Goal: Task Accomplishment & Management: Complete application form

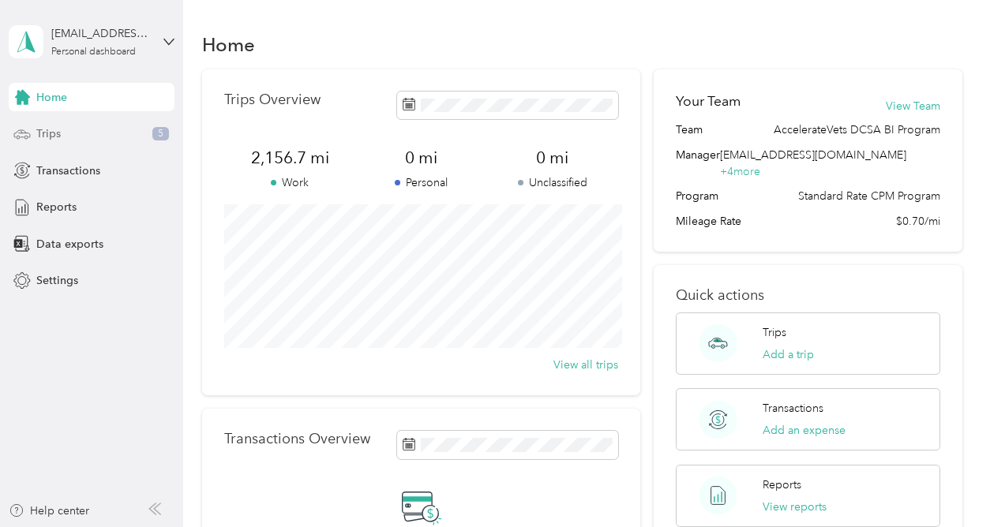
click at [98, 137] on div "Trips 5" at bounding box center [92, 134] width 166 height 28
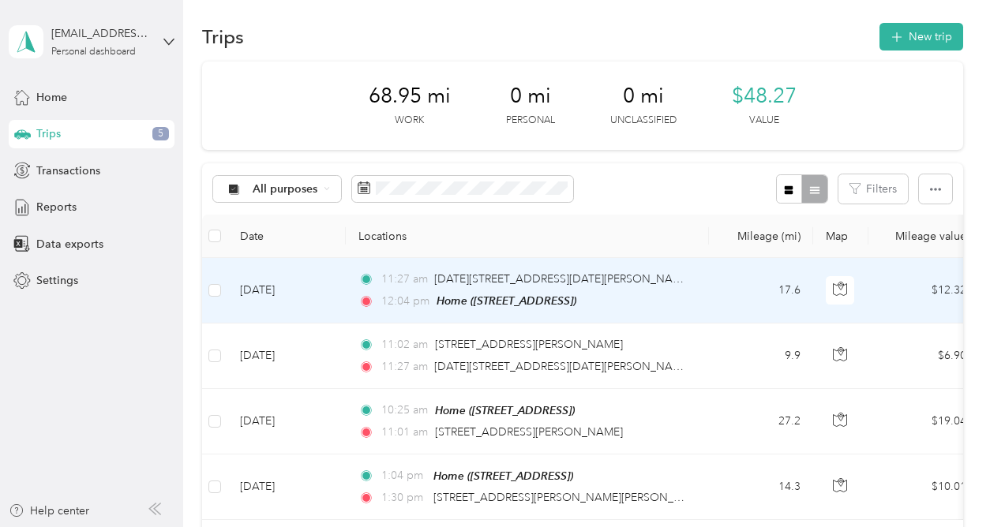
scroll to position [2, 0]
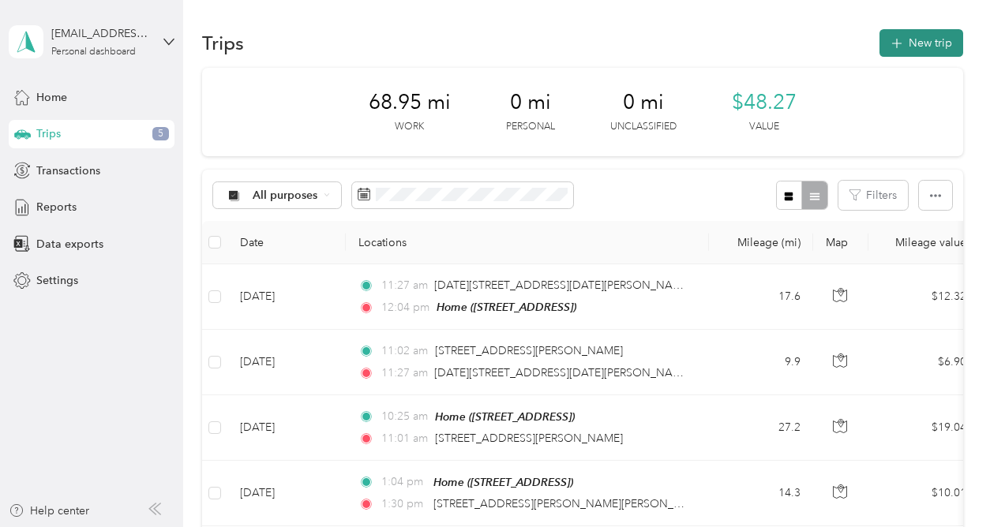
click at [896, 36] on button "New trip" at bounding box center [921, 43] width 84 height 28
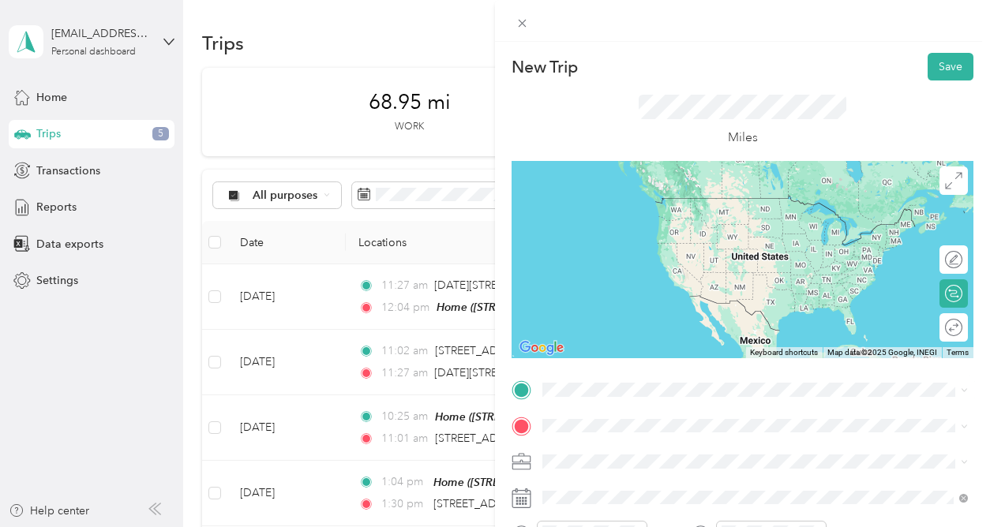
click at [744, 452] on span "[STREET_ADDRESS][PERSON_NAME][US_STATE]" at bounding box center [694, 445] width 245 height 14
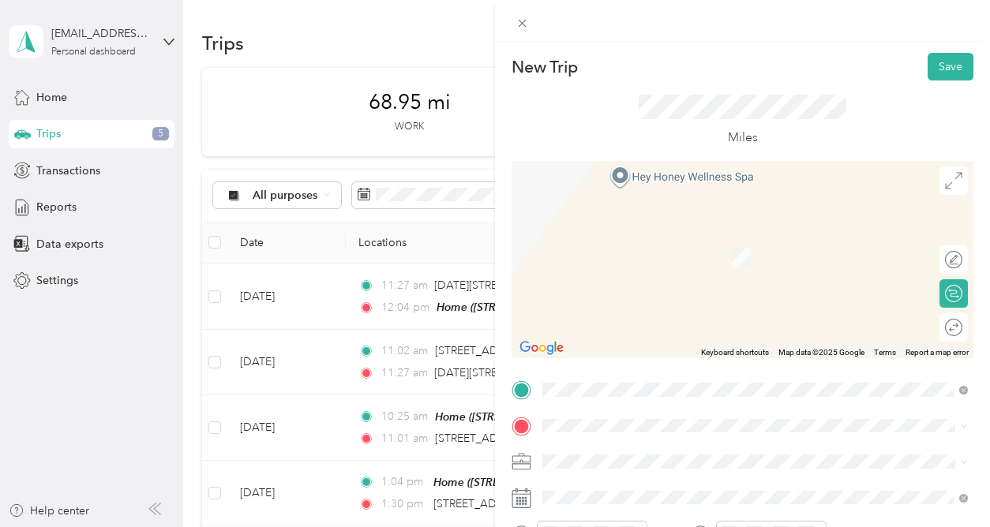
click at [645, 305] on span "[STREET_ADDRESS], [GEOGRAPHIC_DATA], [GEOGRAPHIC_DATA], [GEOGRAPHIC_DATA]" at bounding box center [743, 316] width 343 height 30
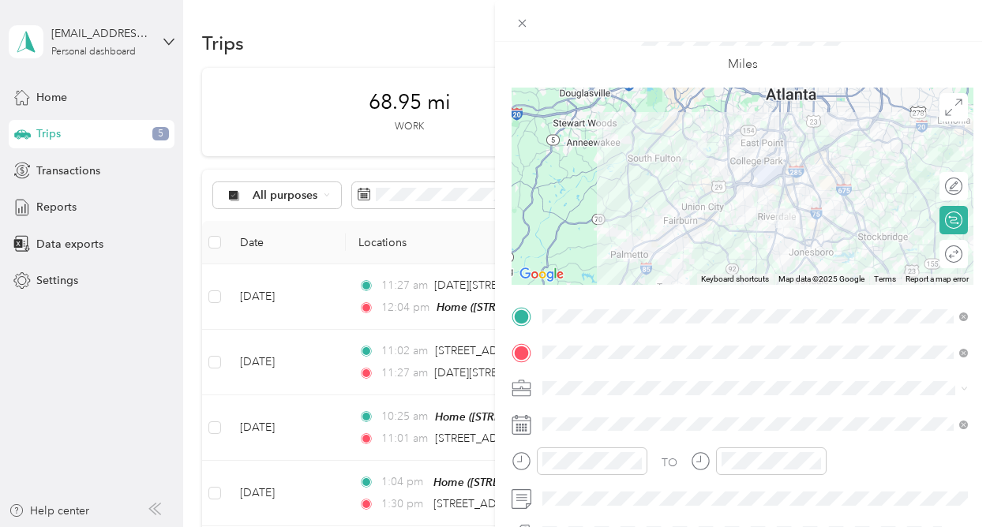
scroll to position [79, 0]
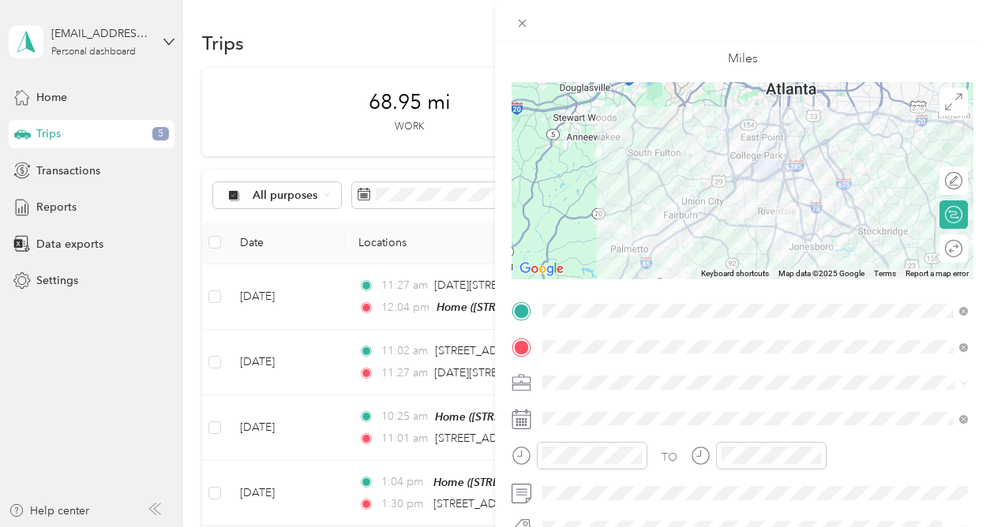
click at [617, 435] on span "New Case Work" at bounding box center [588, 435] width 81 height 13
click at [526, 423] on icon at bounding box center [521, 420] width 20 height 20
click at [522, 421] on rect at bounding box center [523, 422] width 2 height 2
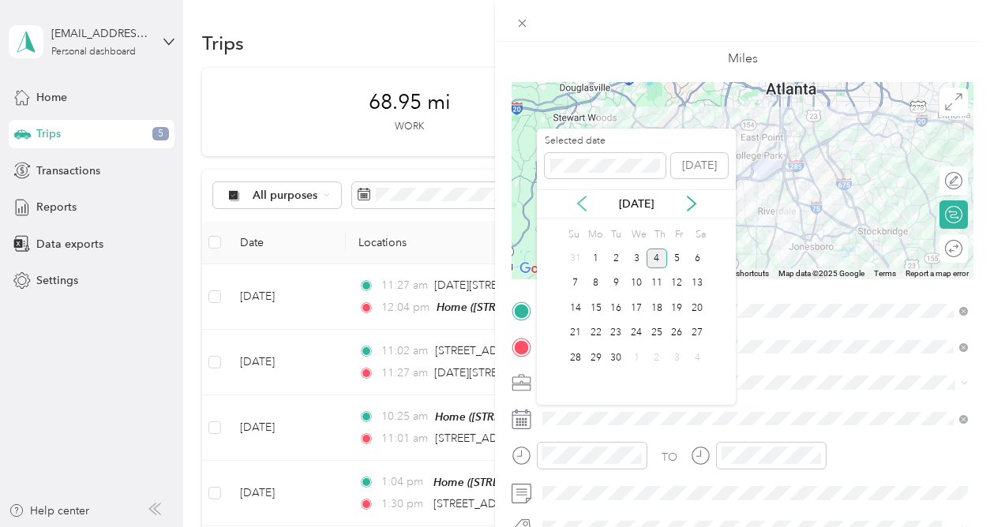
click at [586, 204] on icon at bounding box center [582, 204] width 16 height 16
click at [593, 355] on div "25" at bounding box center [596, 358] width 21 height 20
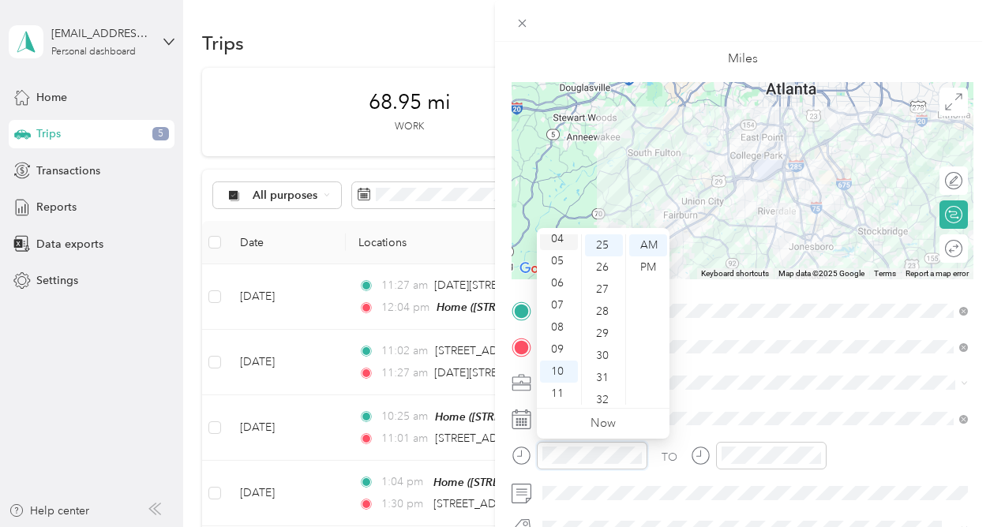
scroll to position [0, 0]
click at [562, 290] on div "02" at bounding box center [559, 290] width 38 height 22
click at [638, 266] on div "PM" at bounding box center [648, 268] width 38 height 22
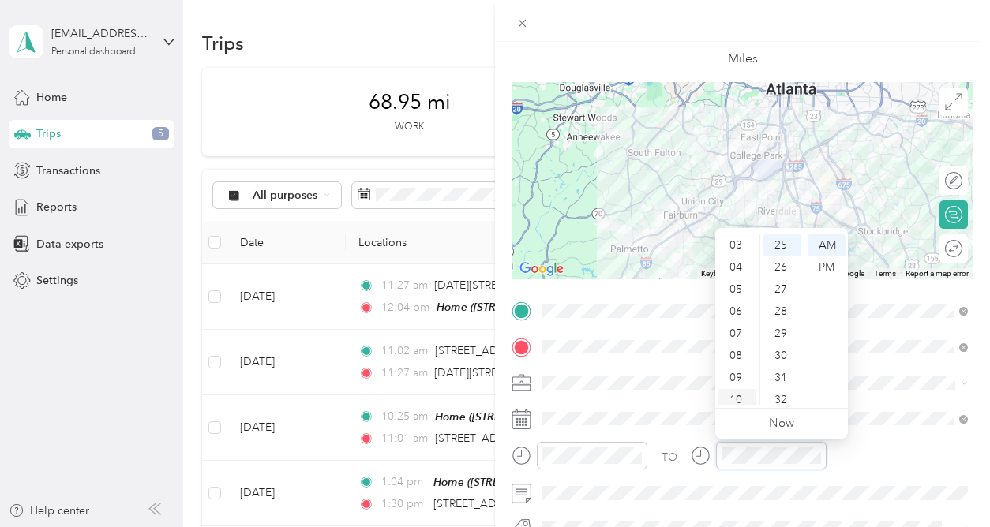
scroll to position [0, 0]
click at [740, 309] on div "03" at bounding box center [737, 312] width 38 height 22
click at [777, 335] on div "29" at bounding box center [782, 334] width 38 height 22
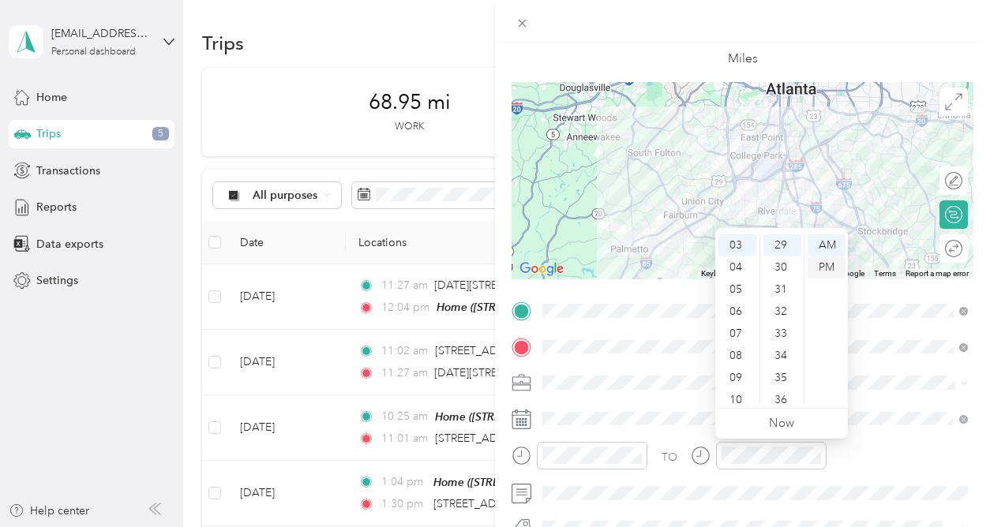
click at [828, 270] on div "PM" at bounding box center [826, 268] width 38 height 22
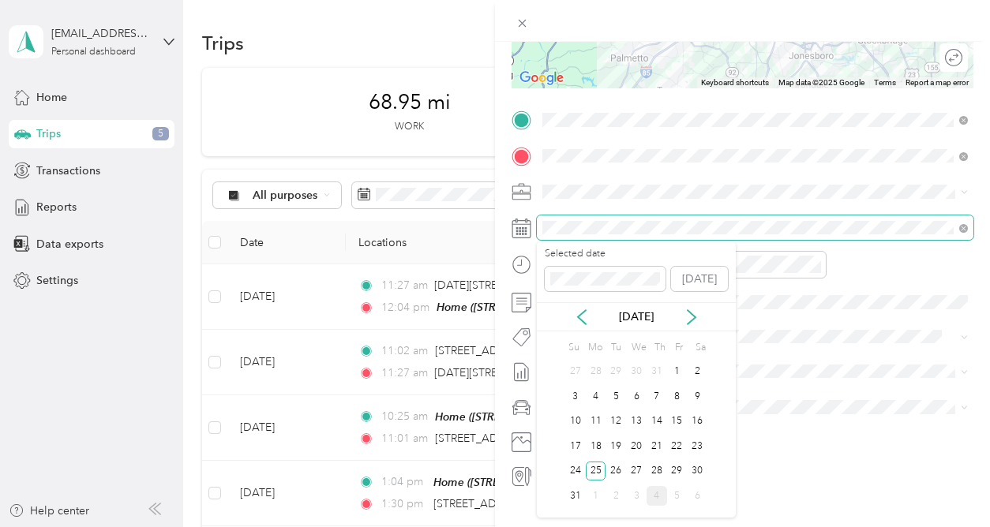
scroll to position [289, 0]
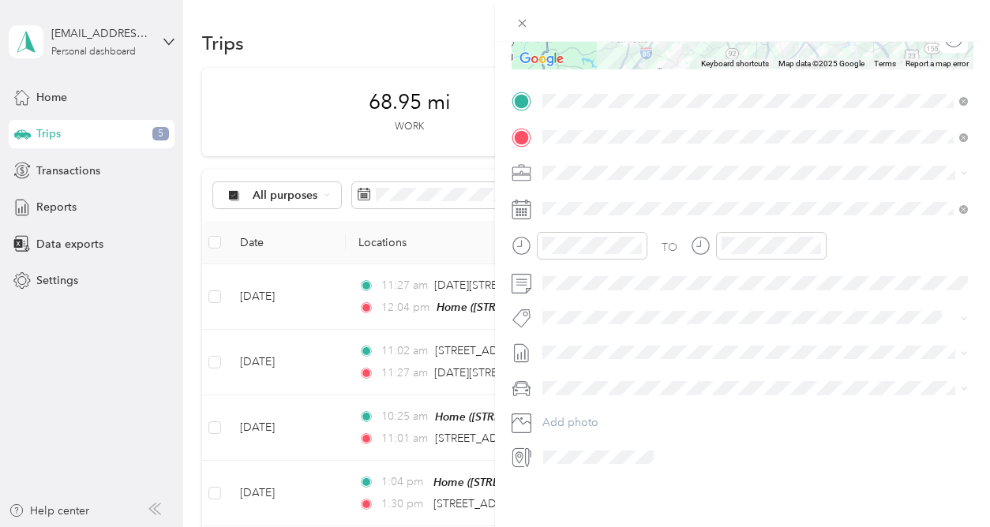
click at [783, 451] on div at bounding box center [755, 457] width 436 height 25
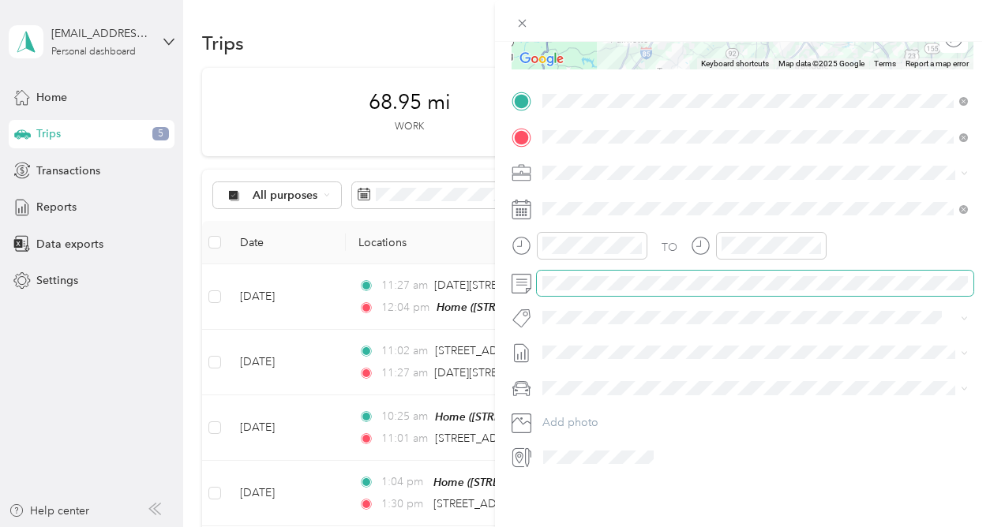
click at [602, 290] on span at bounding box center [755, 283] width 436 height 25
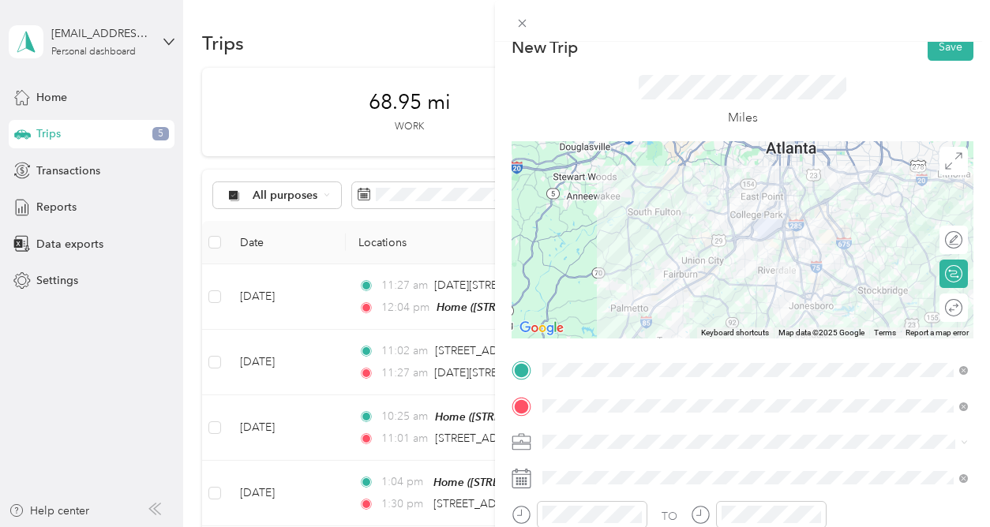
scroll to position [0, 0]
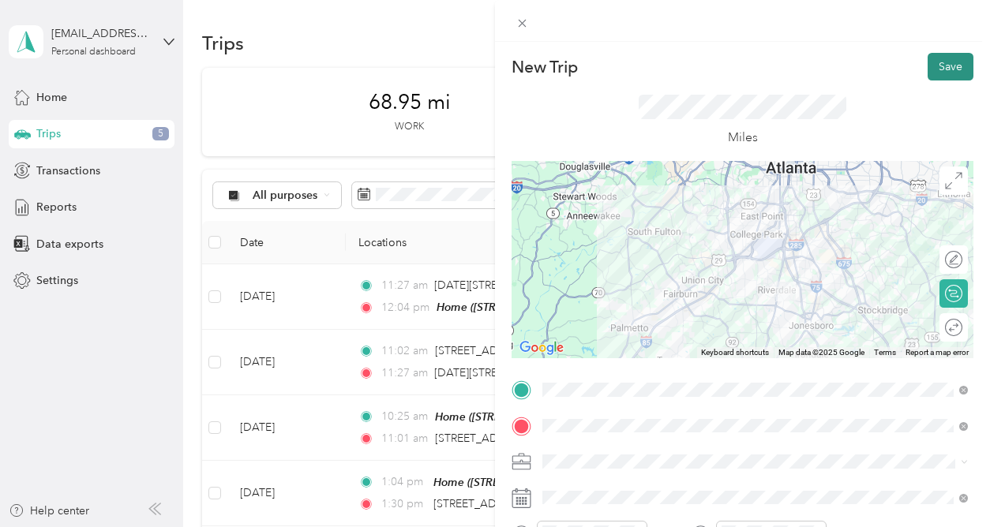
click at [945, 70] on button "Save" at bounding box center [950, 67] width 46 height 28
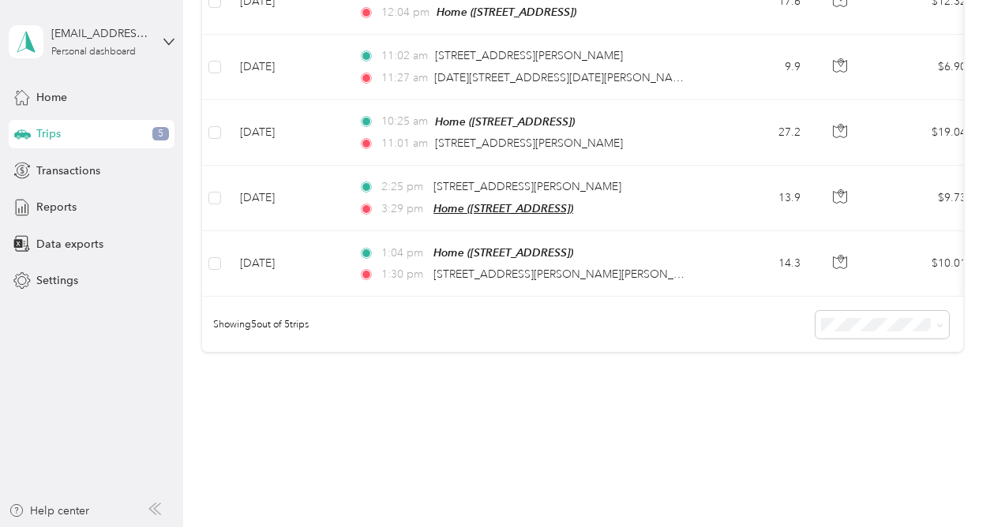
scroll to position [305, 0]
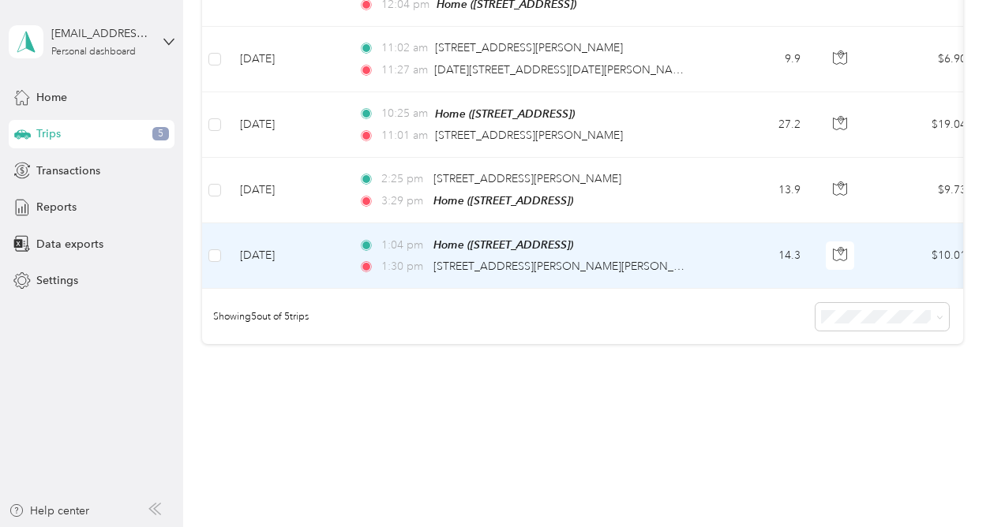
click at [725, 240] on td "14.3" at bounding box center [761, 256] width 104 height 66
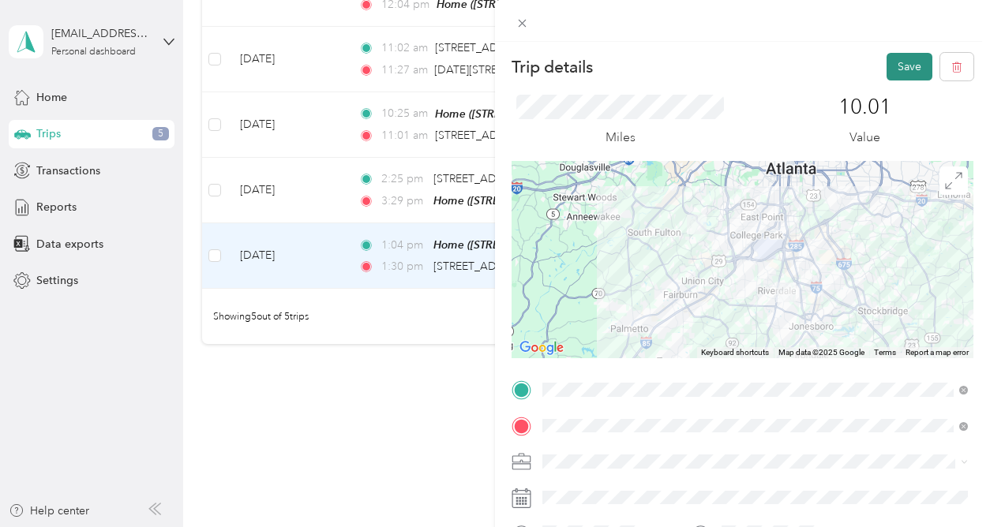
click at [905, 64] on button "Save" at bounding box center [909, 67] width 46 height 28
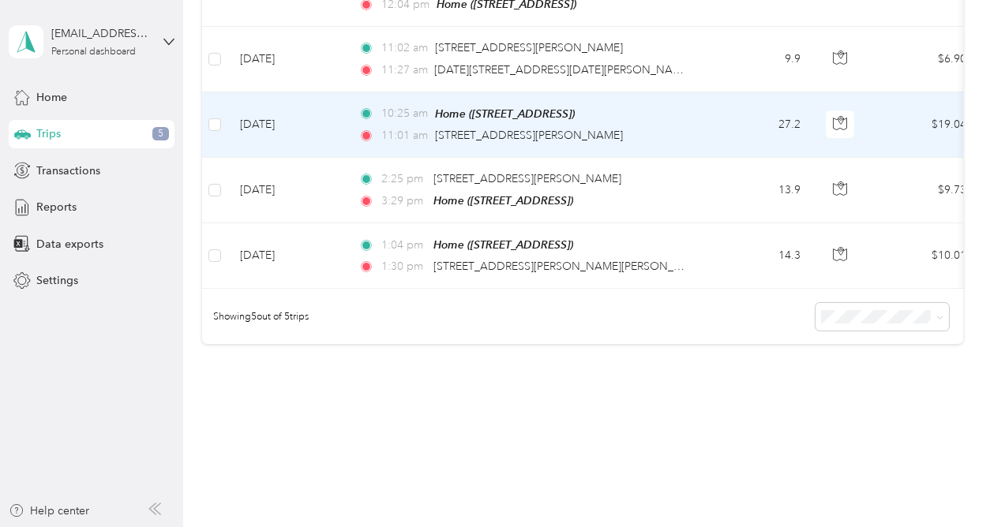
click at [655, 138] on div "11:01 am [STREET_ADDRESS][PERSON_NAME]" at bounding box center [523, 135] width 331 height 17
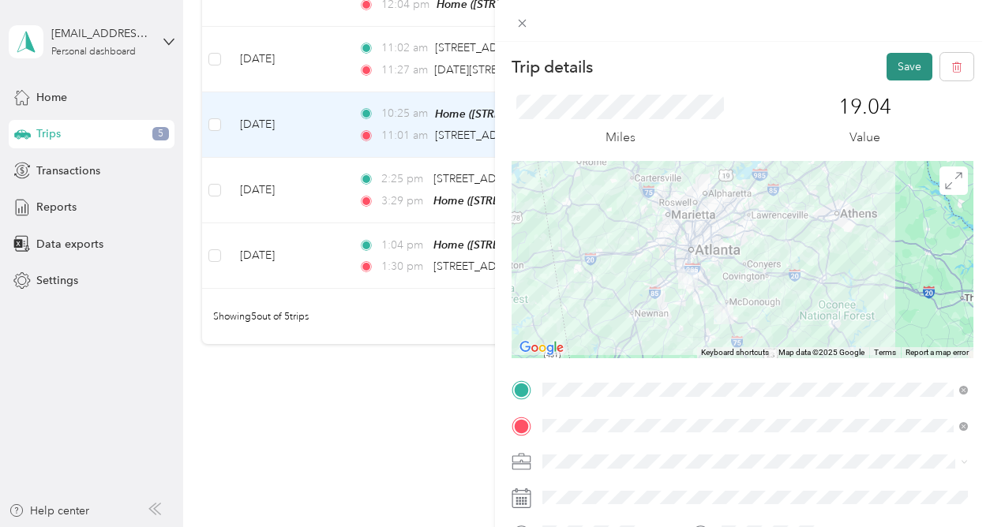
click at [905, 68] on button "Save" at bounding box center [909, 67] width 46 height 28
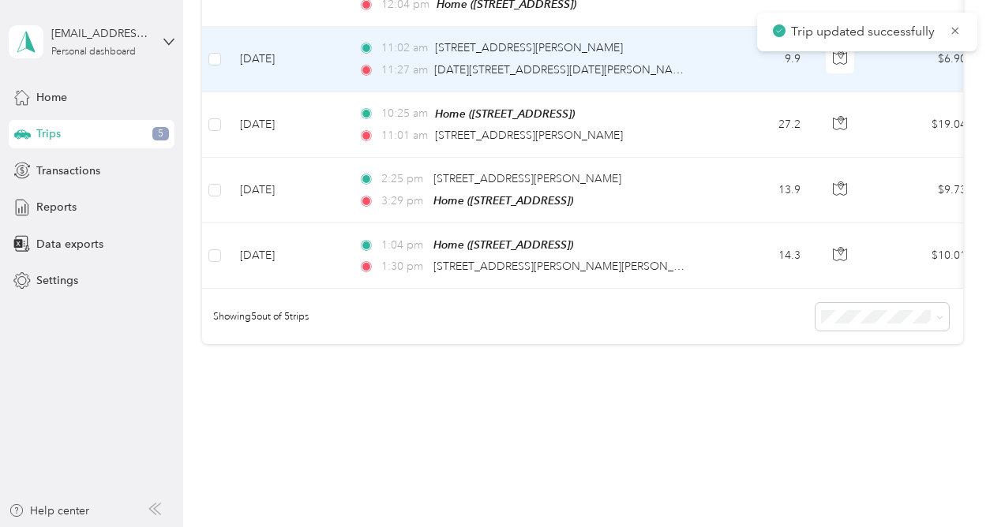
click at [698, 58] on td "11:02 am [STREET_ADDRESS][PERSON_NAME] 11:27 am [DATE]–[DATE][STREET_ADDRESS][P…" at bounding box center [527, 59] width 363 height 65
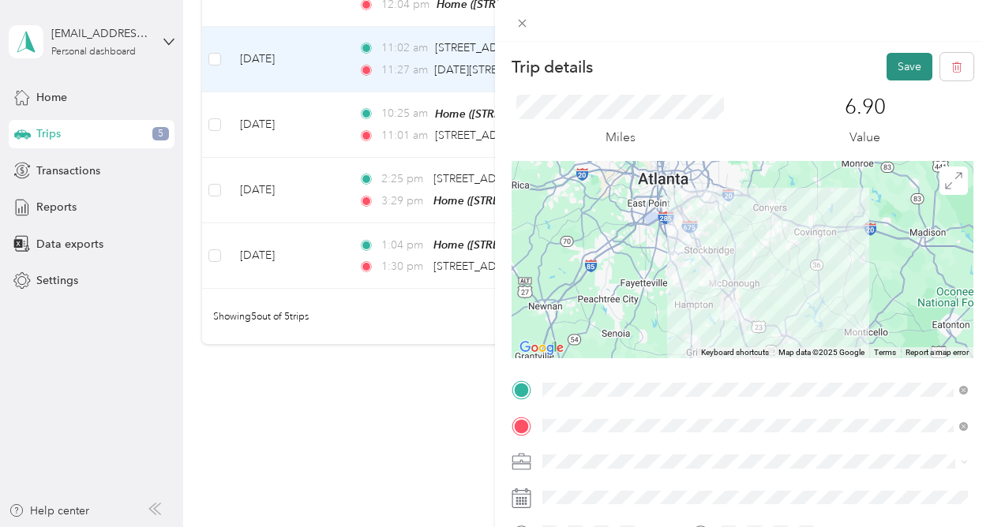
click at [900, 67] on button "Save" at bounding box center [909, 67] width 46 height 28
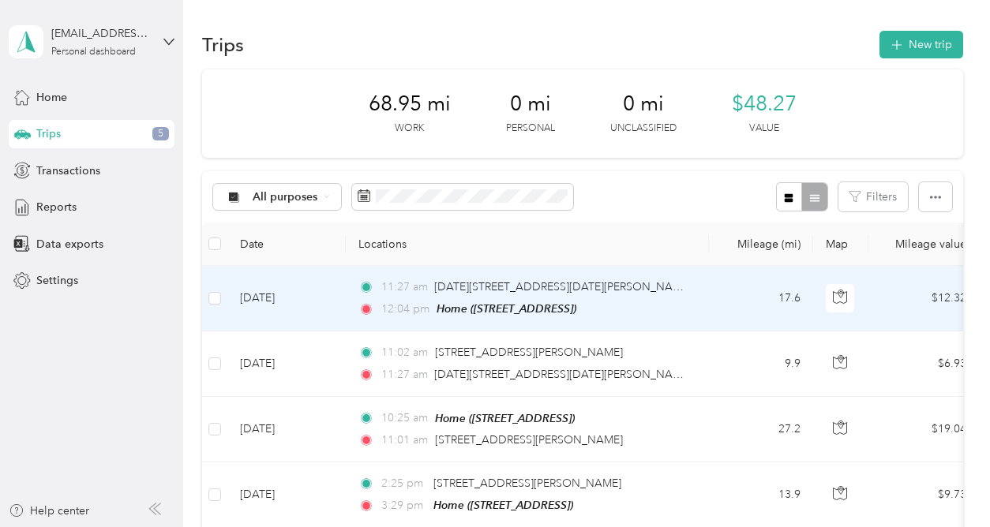
click at [687, 320] on td "11:27 am [DATE]–[DATE][STREET_ADDRESS][PERSON_NAME] 12:04 pm Home ([STREET_ADDR…" at bounding box center [527, 299] width 363 height 66
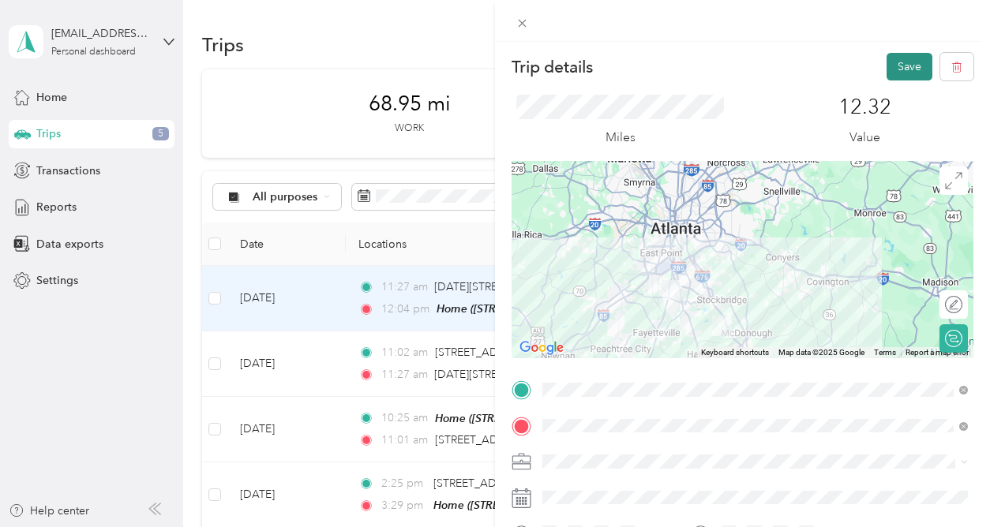
click at [906, 62] on button "Save" at bounding box center [909, 67] width 46 height 28
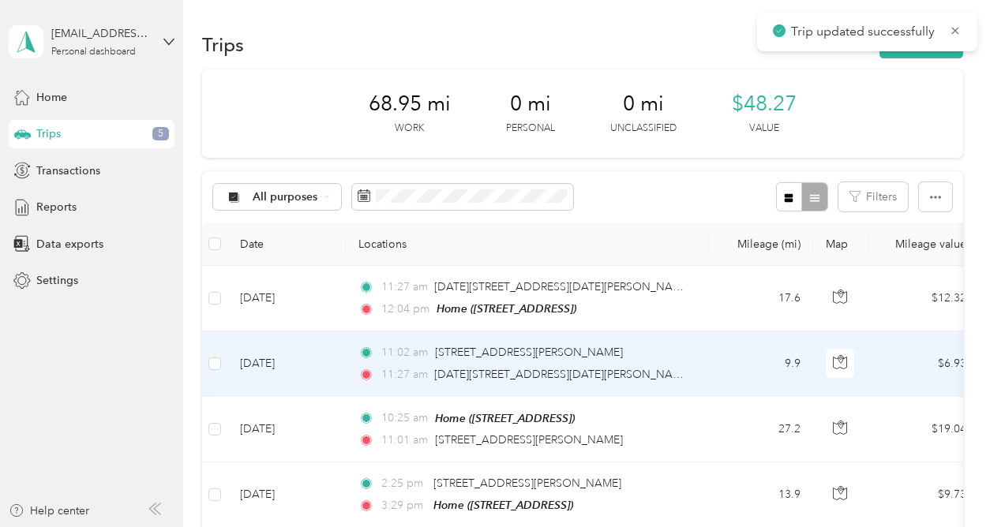
click at [697, 359] on td "11:02 am [STREET_ADDRESS][PERSON_NAME] 11:27 am [DATE]–[DATE][STREET_ADDRESS][P…" at bounding box center [527, 363] width 363 height 65
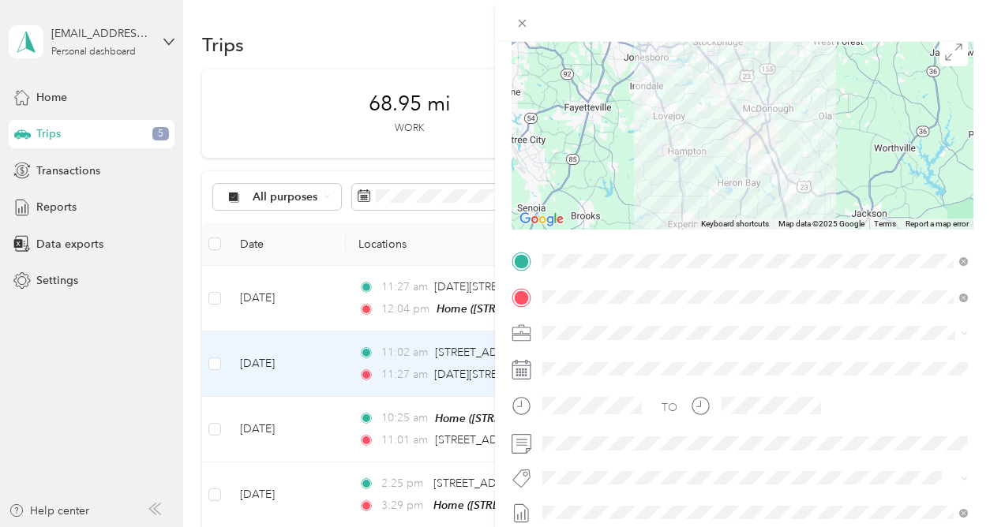
scroll to position [289, 0]
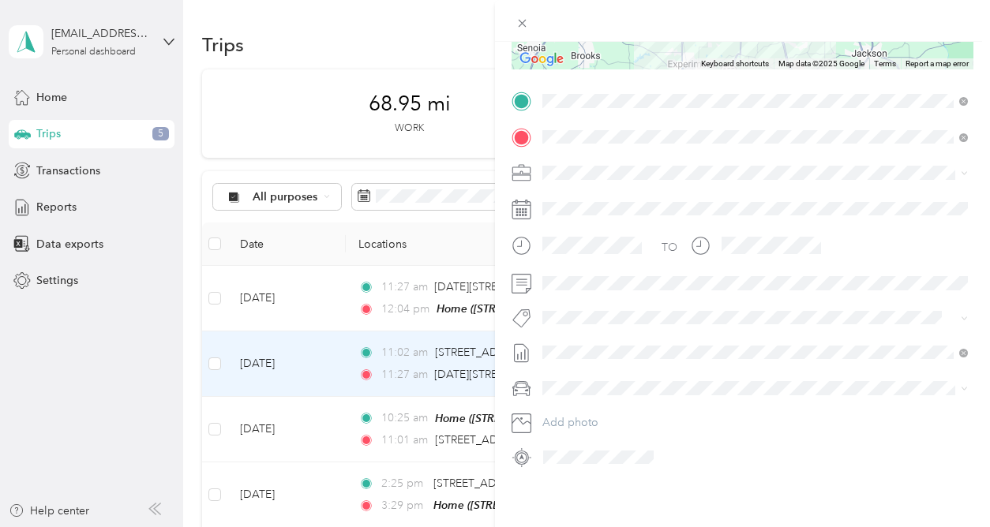
click at [416, 427] on div "Trip details Save This trip cannot be edited because it is either under review,…" at bounding box center [495, 263] width 990 height 527
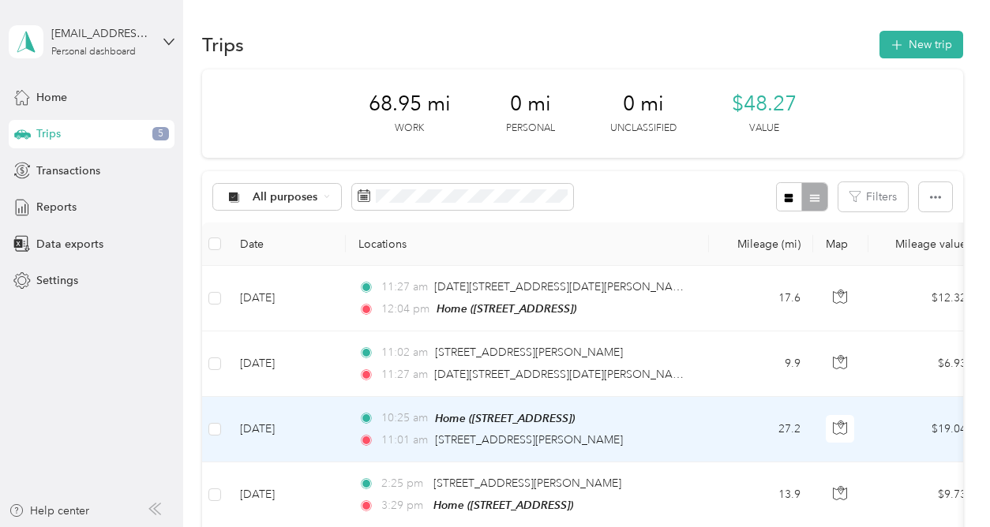
click at [415, 429] on div "10:25 am Home ([STREET_ADDRESS]) 11:01 am 5001 [PERSON_NAME], [GEOGRAPHIC_DATA]…" at bounding box center [523, 429] width 331 height 39
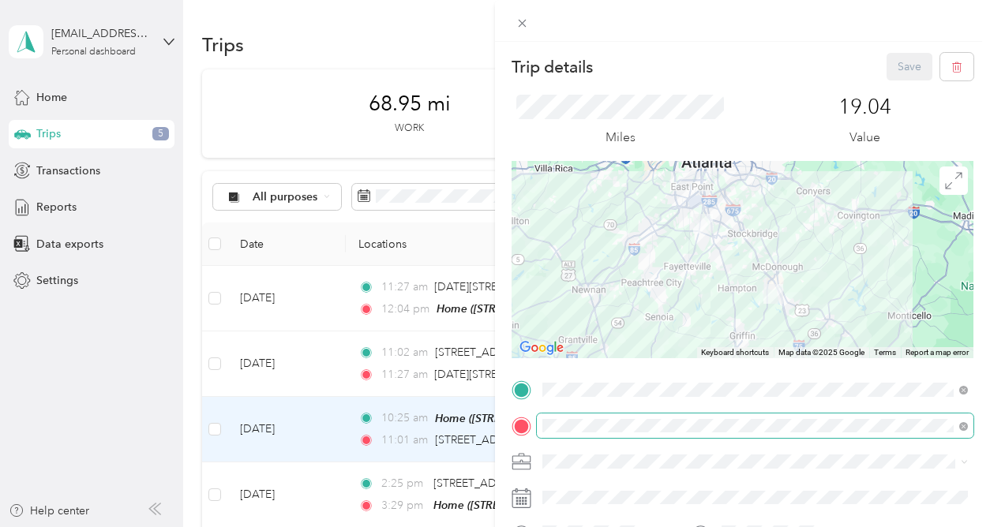
scroll to position [289, 0]
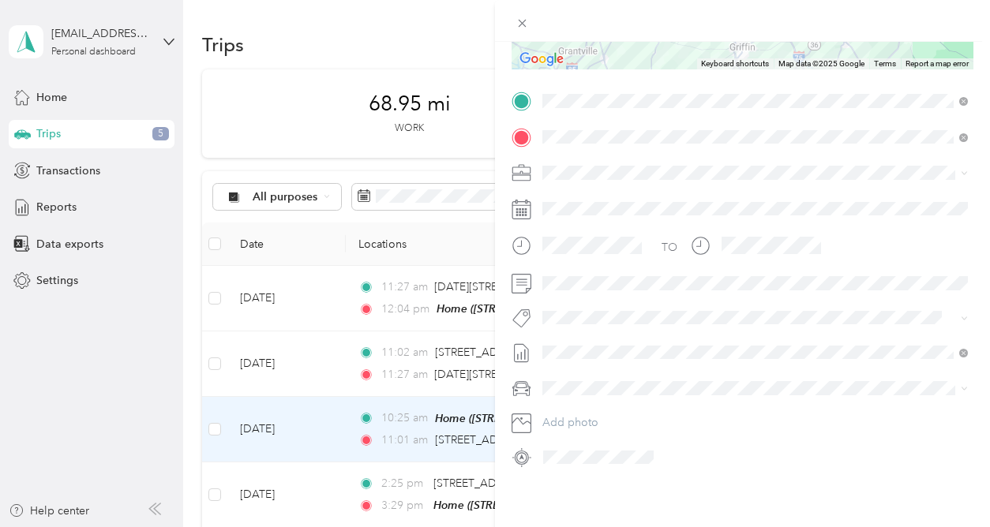
click at [391, 478] on div "Trip details Save This trip cannot be edited because it is either under review,…" at bounding box center [495, 263] width 990 height 527
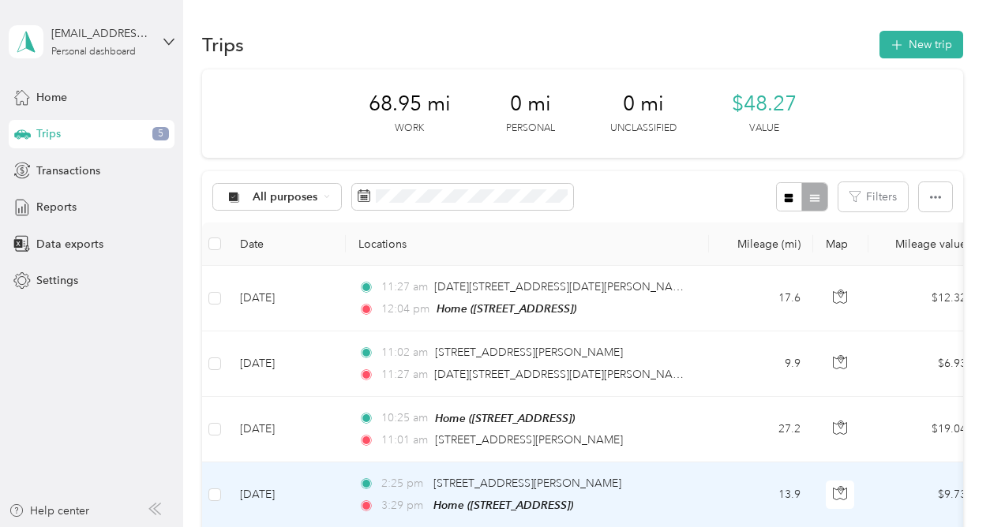
click at [391, 478] on span "2:25 pm" at bounding box center [403, 483] width 45 height 17
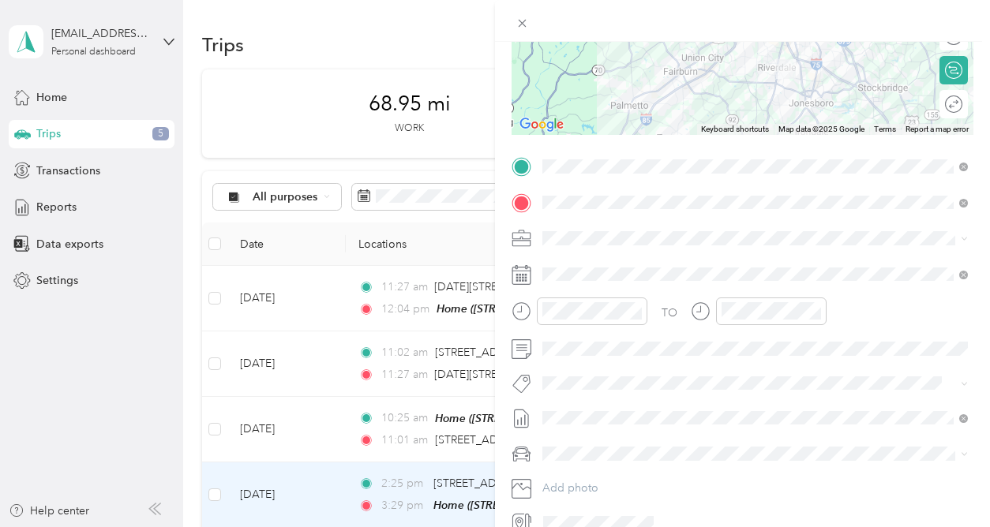
scroll to position [289, 0]
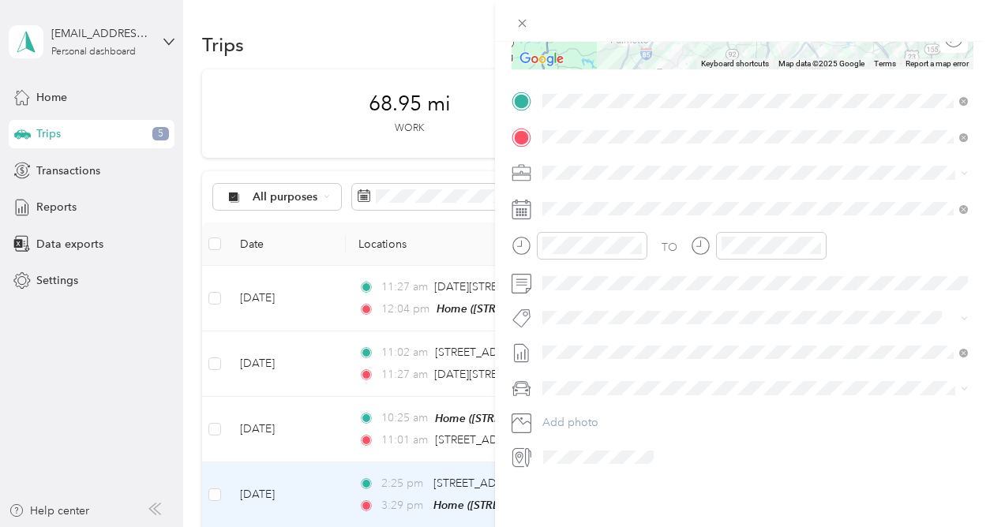
click at [136, 313] on div "Trip details Save This trip cannot be edited because it is either under review,…" at bounding box center [495, 263] width 990 height 527
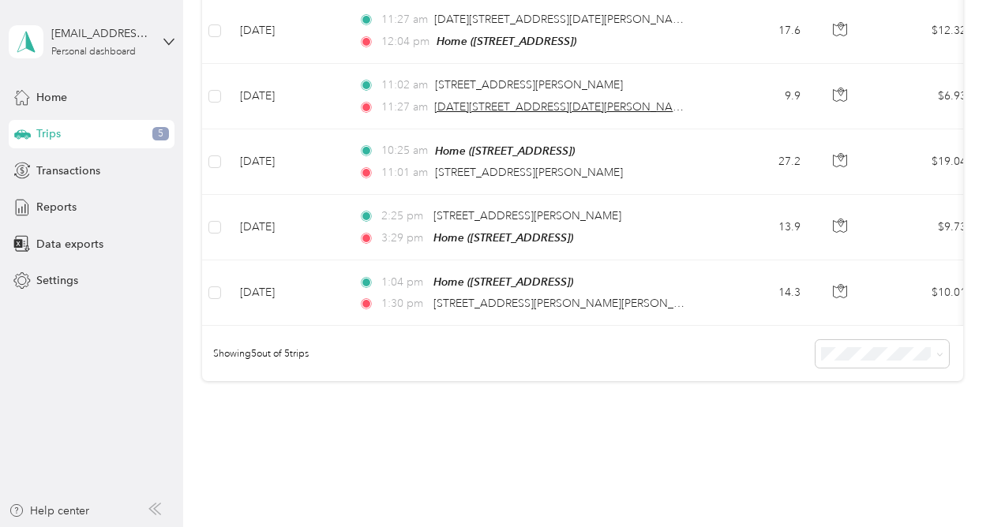
scroll to position [339, 0]
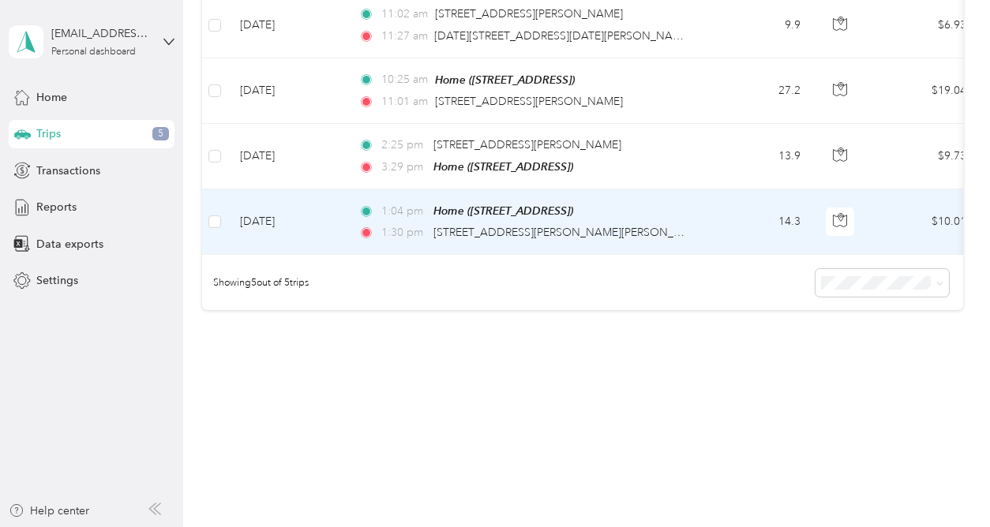
click at [719, 231] on td "14.3" at bounding box center [761, 222] width 104 height 66
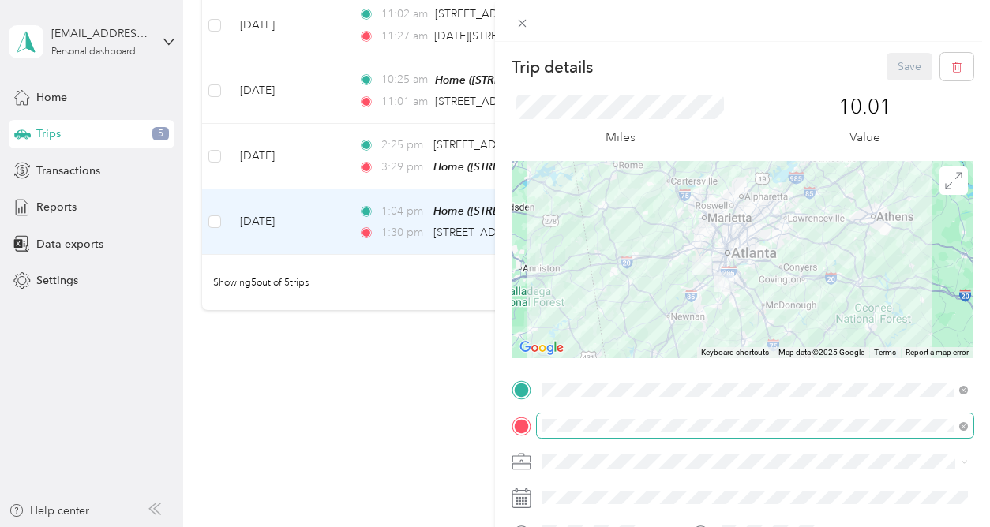
scroll to position [289, 0]
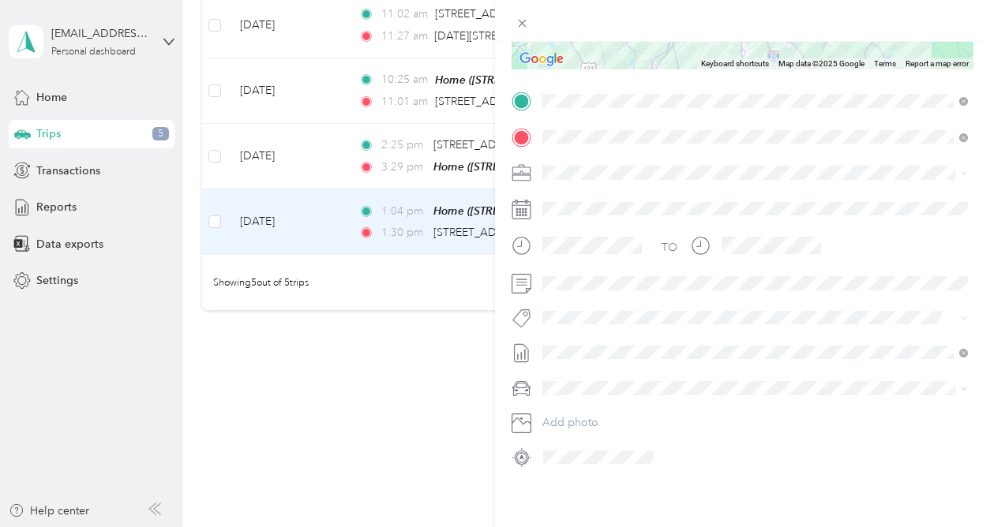
click at [502, 419] on form "Trip details Save This trip cannot be edited because it is either under review,…" at bounding box center [742, 117] width 495 height 706
click at [434, 414] on div "Trip details Save This trip cannot be edited because it is either under review,…" at bounding box center [495, 263] width 990 height 527
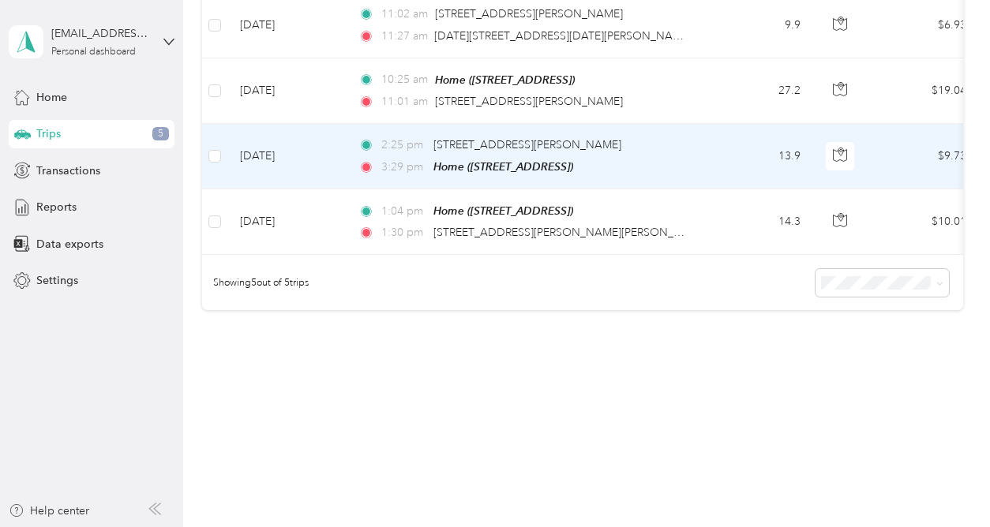
click at [733, 171] on td "13.9" at bounding box center [761, 157] width 104 height 66
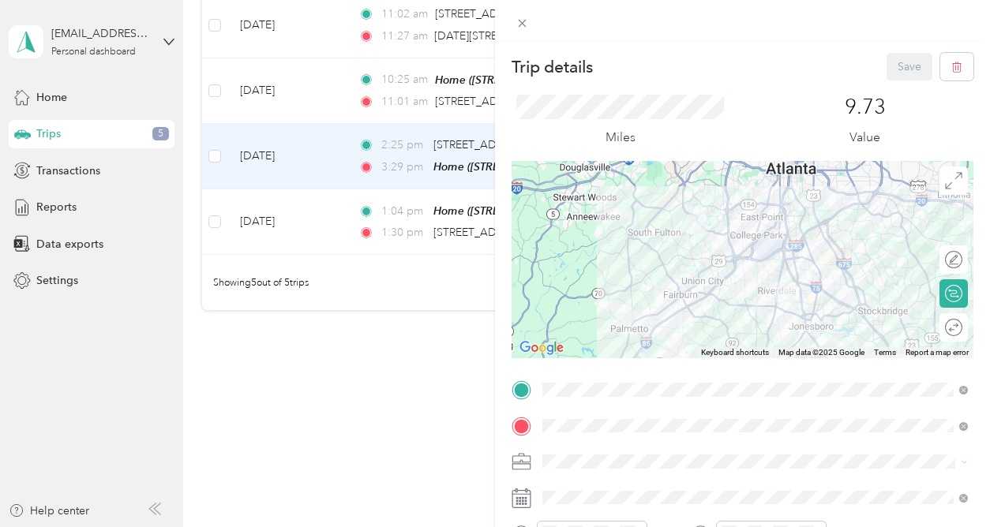
scroll to position [289, 0]
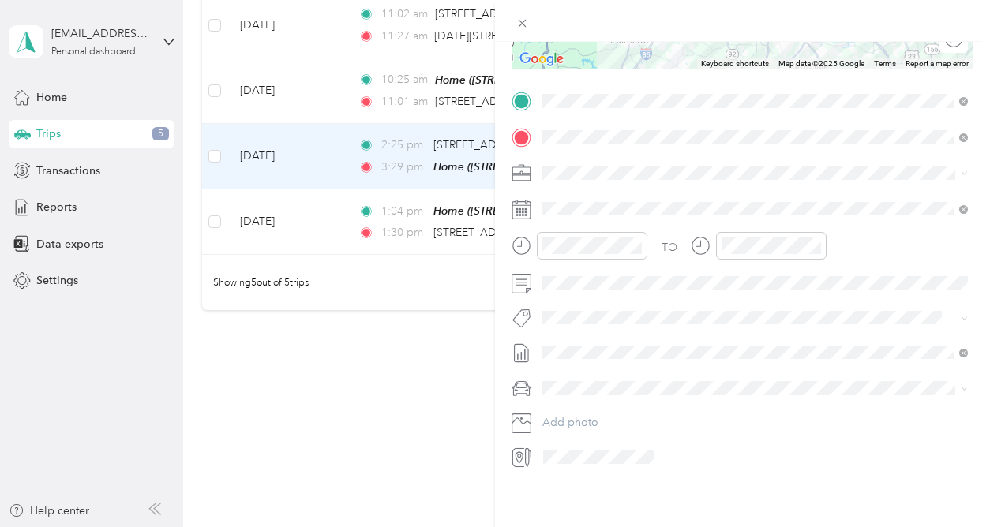
click at [379, 405] on div "Trip details Save This trip cannot be edited because it is either under review,…" at bounding box center [495, 263] width 990 height 527
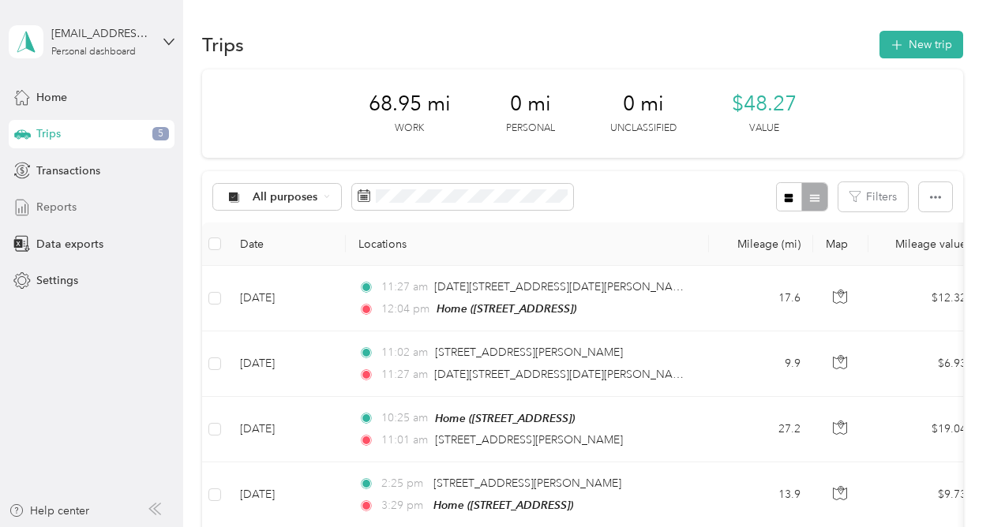
click at [107, 200] on div "Reports" at bounding box center [92, 207] width 166 height 28
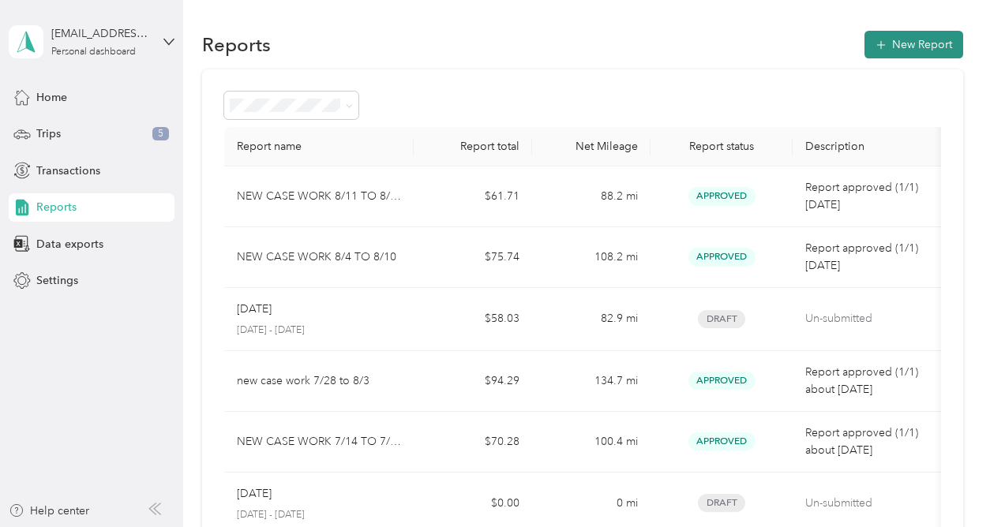
click at [894, 36] on button "New Report" at bounding box center [913, 45] width 99 height 28
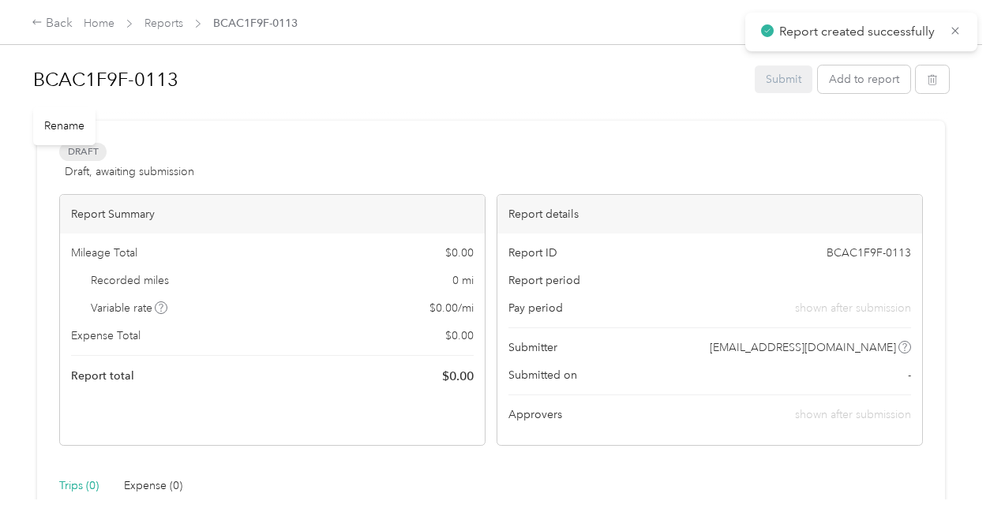
click at [204, 77] on h1 "BCAC1F9F-0113" at bounding box center [388, 80] width 710 height 38
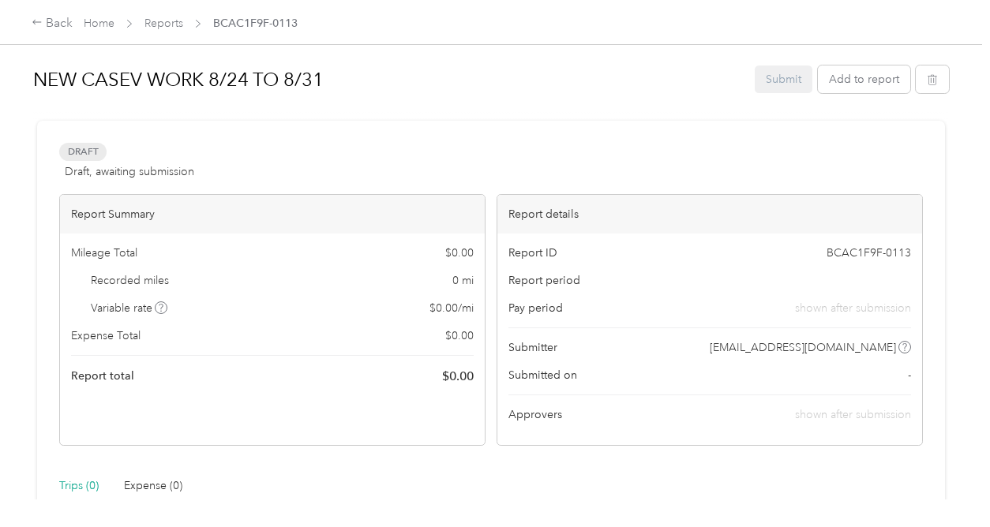
click at [751, 140] on div "Draft Draft, awaiting submission View activity & comments Report Summary Mileag…" at bounding box center [491, 479] width 908 height 716
click at [168, 24] on link "Reports" at bounding box center [163, 23] width 39 height 13
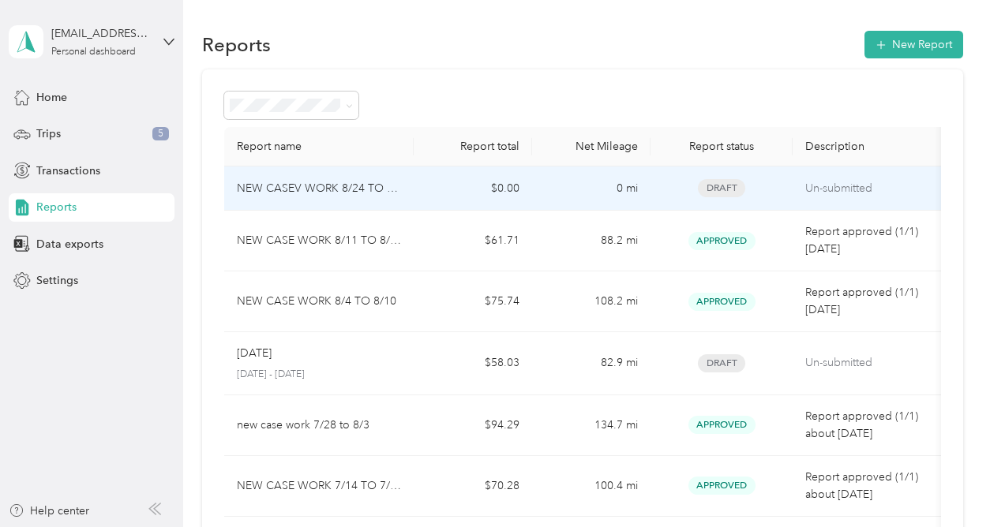
click at [424, 197] on td "$0.00" at bounding box center [473, 189] width 118 height 44
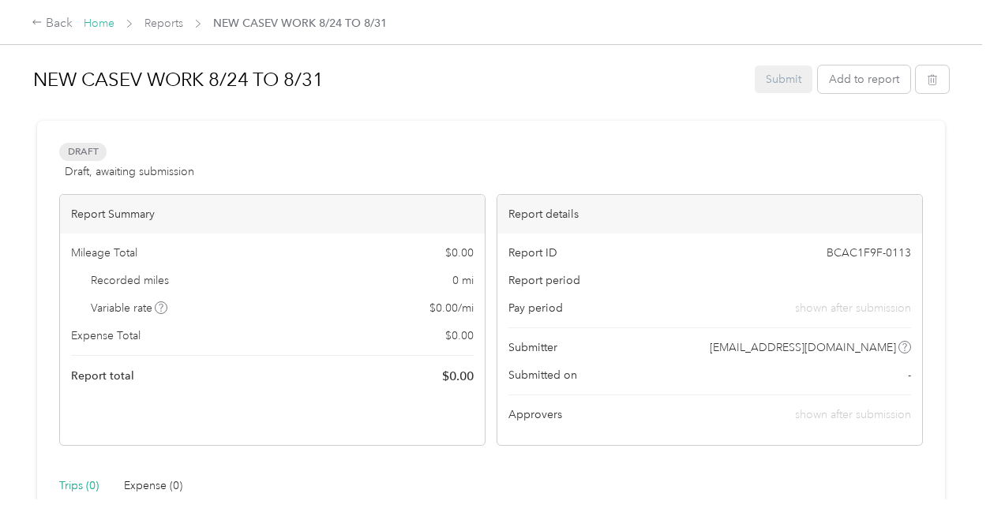
click at [103, 22] on link "Home" at bounding box center [99, 23] width 31 height 13
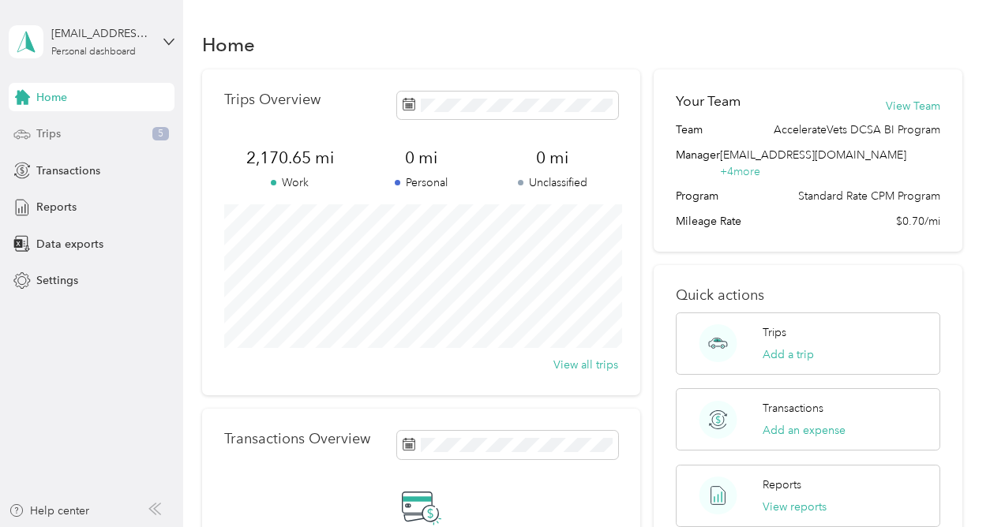
click at [148, 134] on div "Trips 5" at bounding box center [92, 134] width 166 height 28
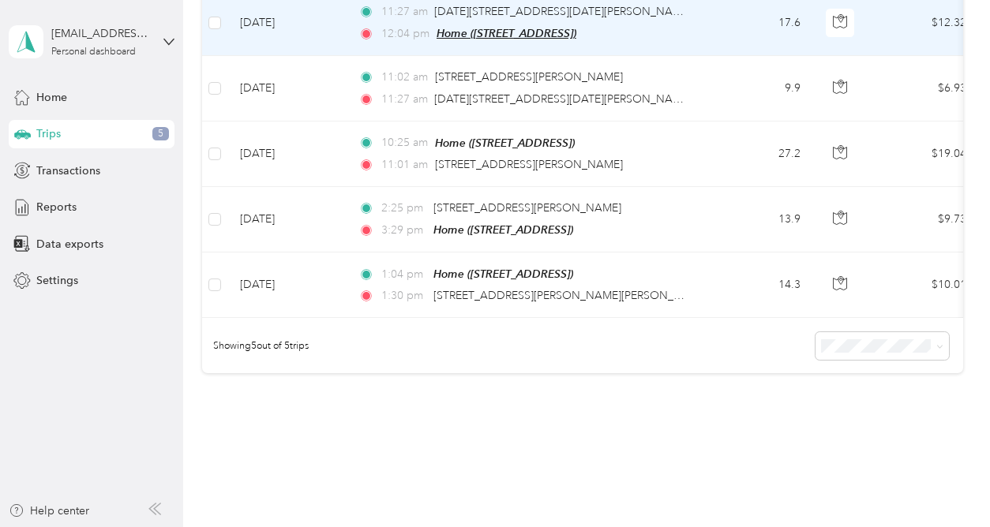
scroll to position [339, 0]
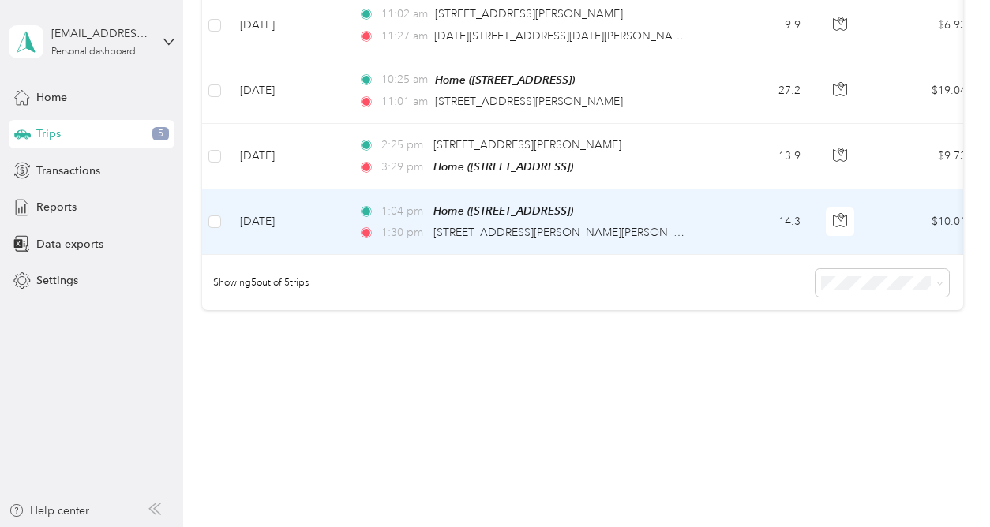
click at [757, 234] on td "14.3" at bounding box center [761, 222] width 104 height 66
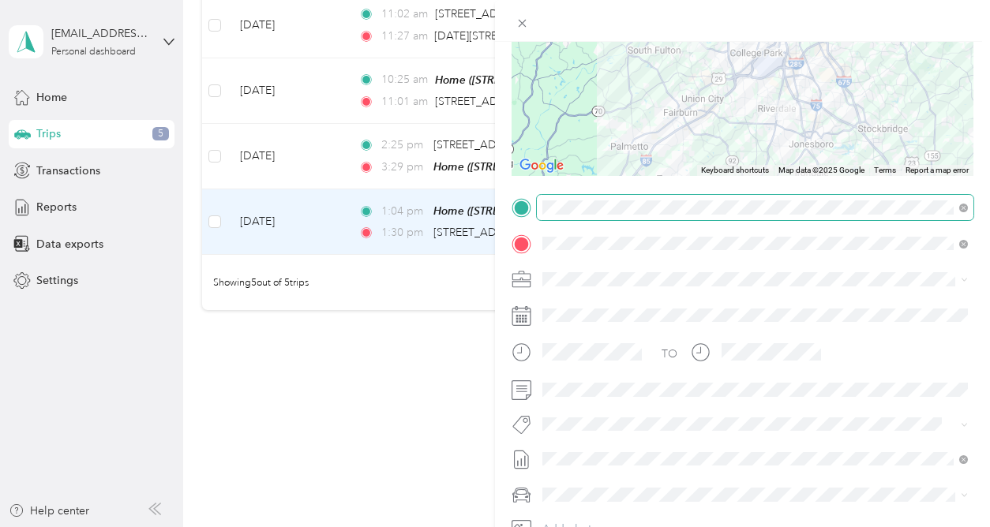
scroll to position [289, 0]
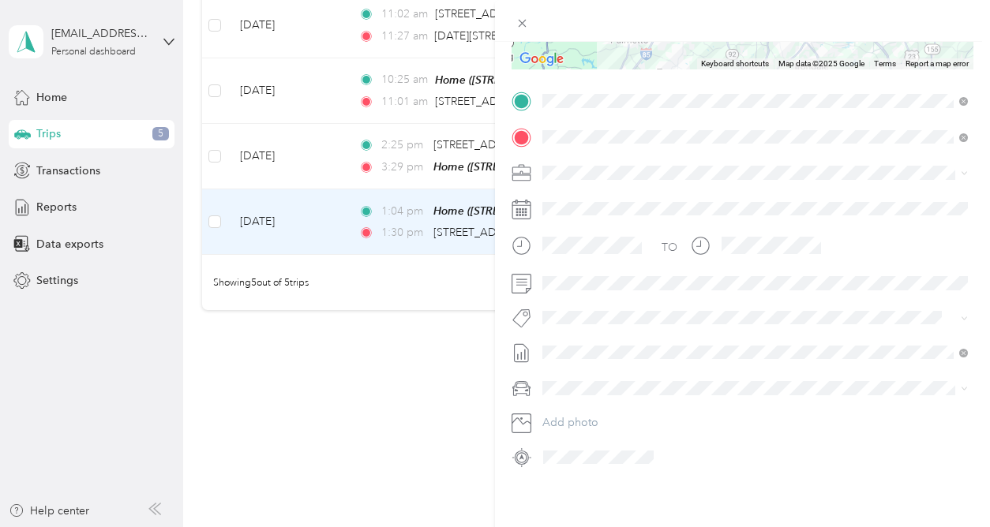
click at [621, 185] on ol "None [DATE] Draft NEW CASEV WORK 8/24 TO 8/31 Draft [DATE] Draft [DATE] Draft […" at bounding box center [755, 218] width 436 height 221
click at [636, 178] on span "NEW CASEV WORK 8/24 TO 8/31" at bounding box center [628, 171] width 173 height 17
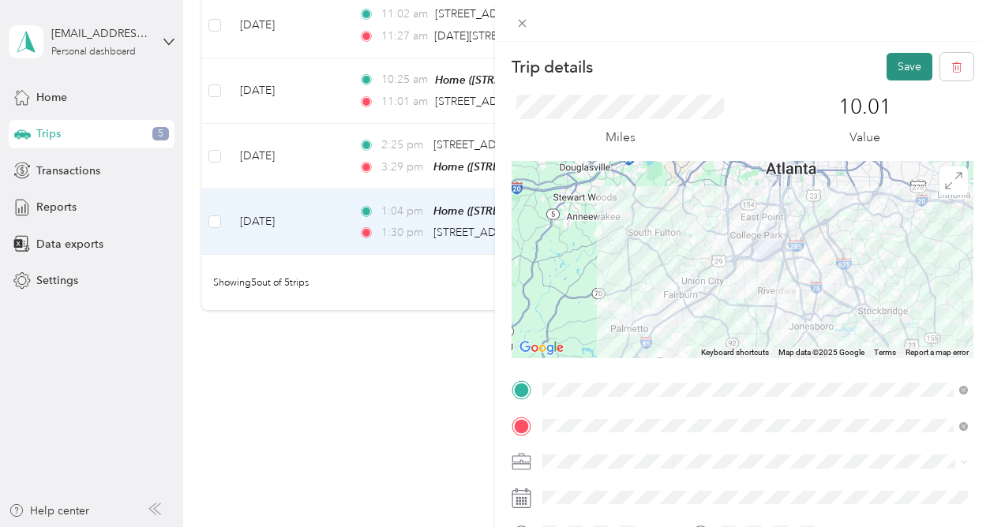
click at [913, 66] on button "Save" at bounding box center [909, 67] width 46 height 28
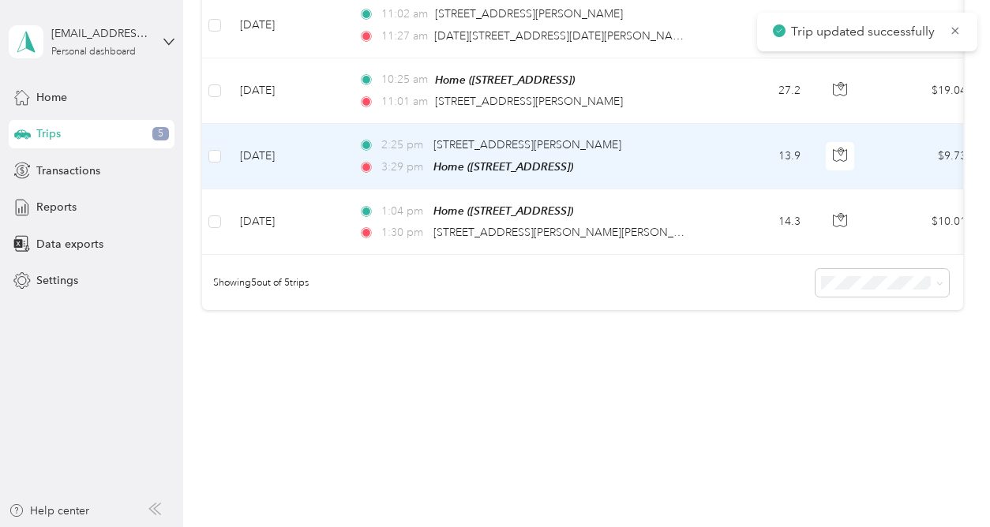
click at [736, 169] on td "13.9" at bounding box center [761, 157] width 104 height 66
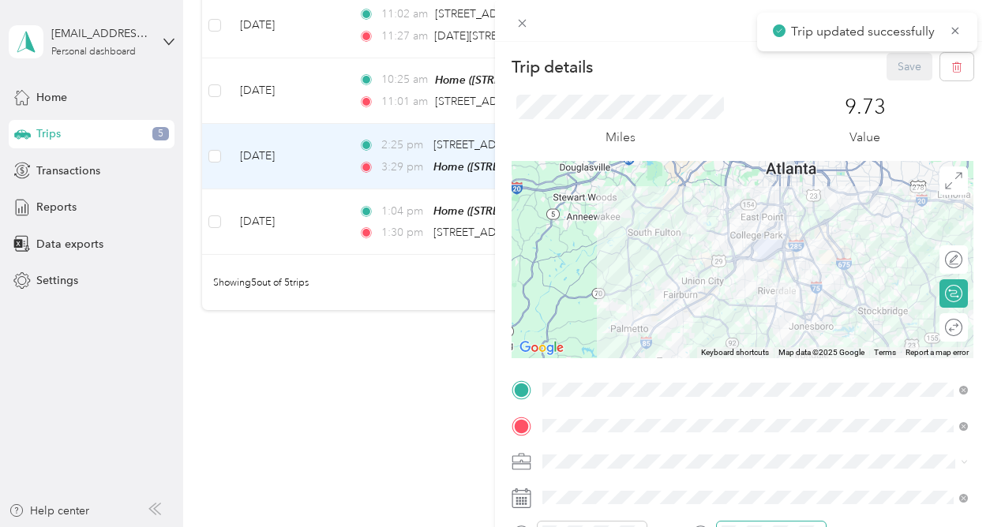
scroll to position [289, 0]
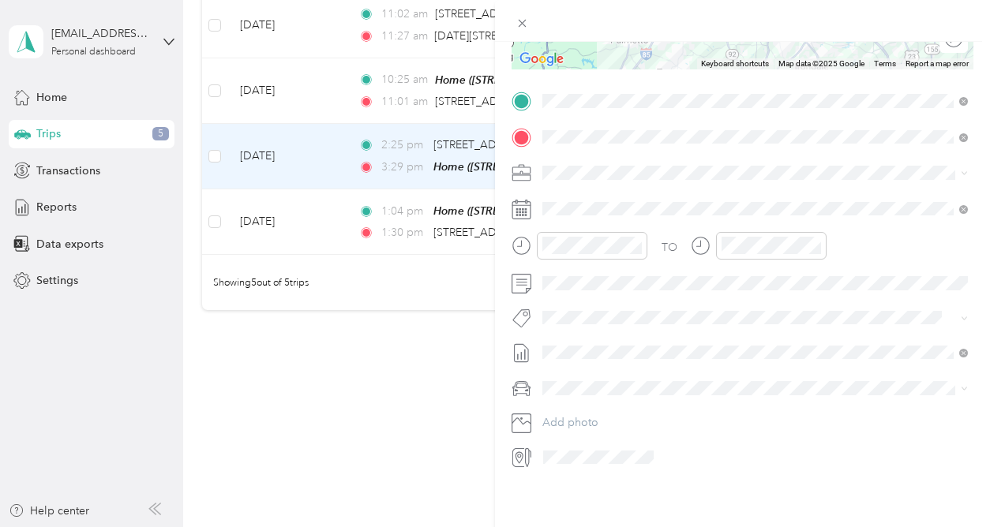
click at [612, 176] on span "NEW CASEV WORK 8/24 TO 8/31" at bounding box center [628, 172] width 173 height 17
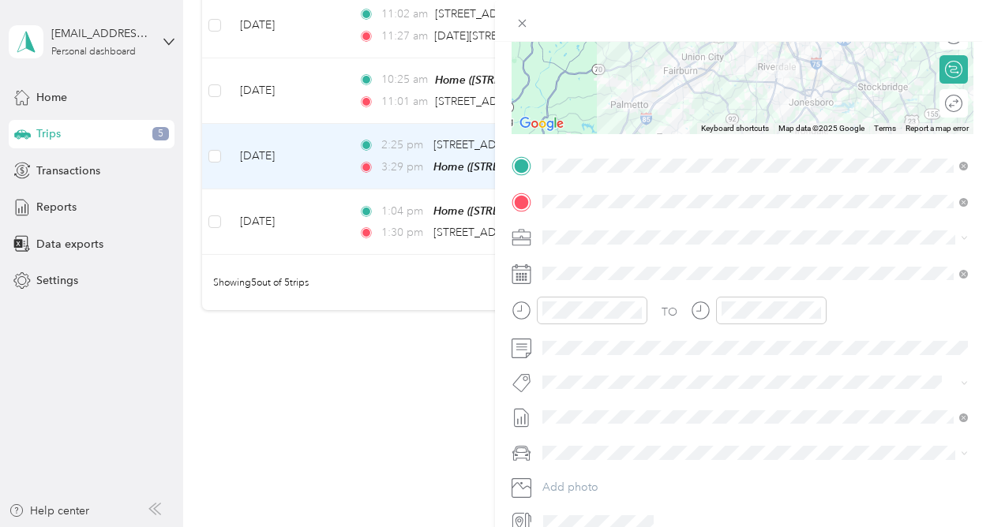
scroll to position [0, 0]
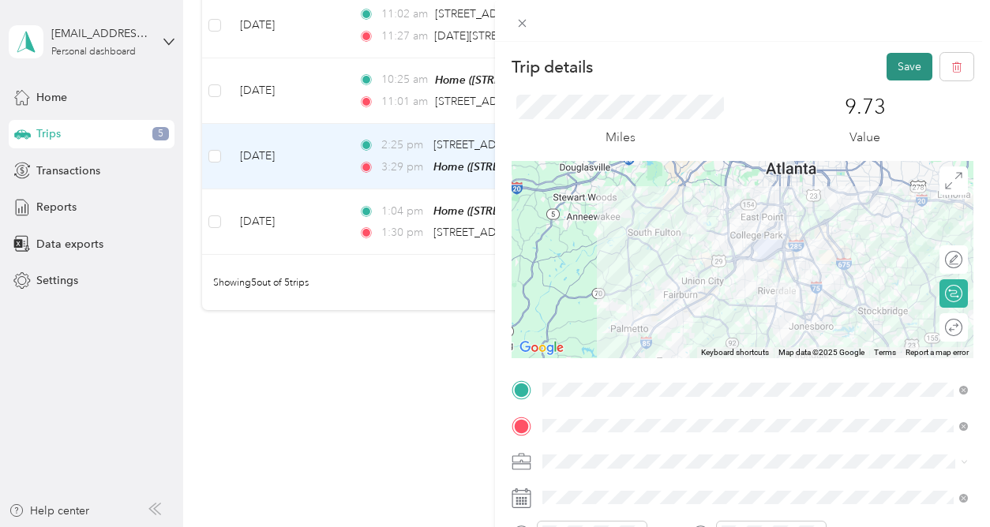
click at [897, 69] on button "Save" at bounding box center [909, 67] width 46 height 28
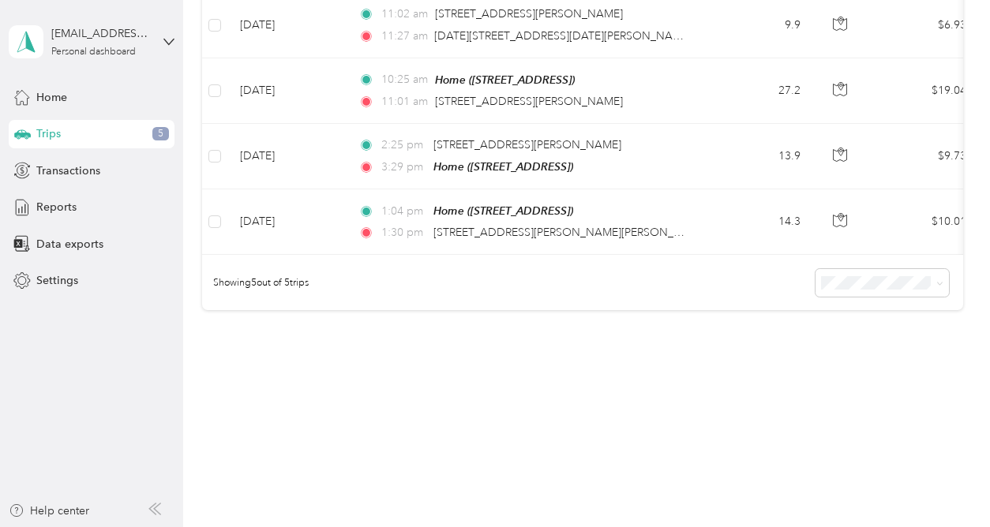
click at [760, 324] on div "82.9 mi Work 0 mi Personal 0 mi Unclassified $58.03 Value All purposes Filters …" at bounding box center [582, 48] width 760 height 635
click at [757, 320] on div "82.9 mi Work 0 mi Personal 0 mi Unclassified $58.03 Value All purposes Filters …" at bounding box center [582, 48] width 760 height 635
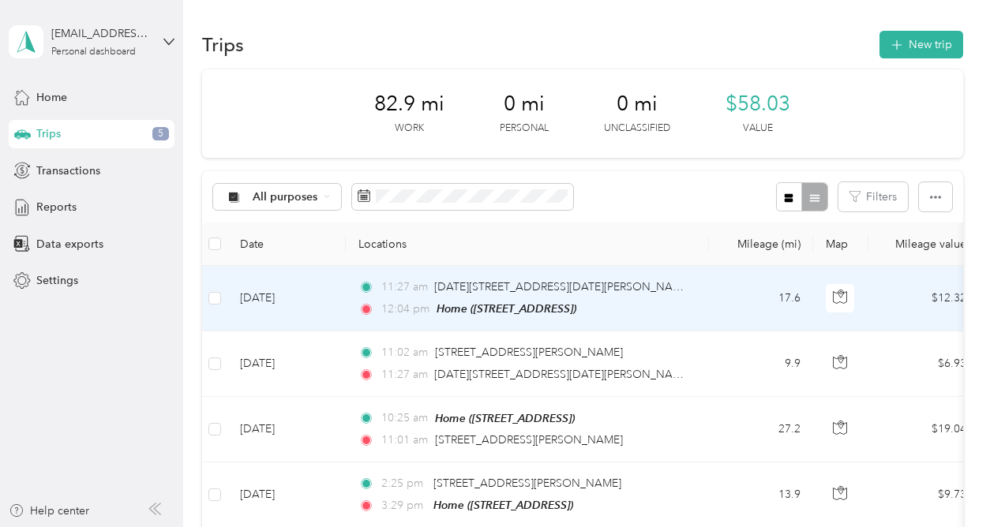
click at [745, 311] on td "17.6" at bounding box center [761, 299] width 104 height 66
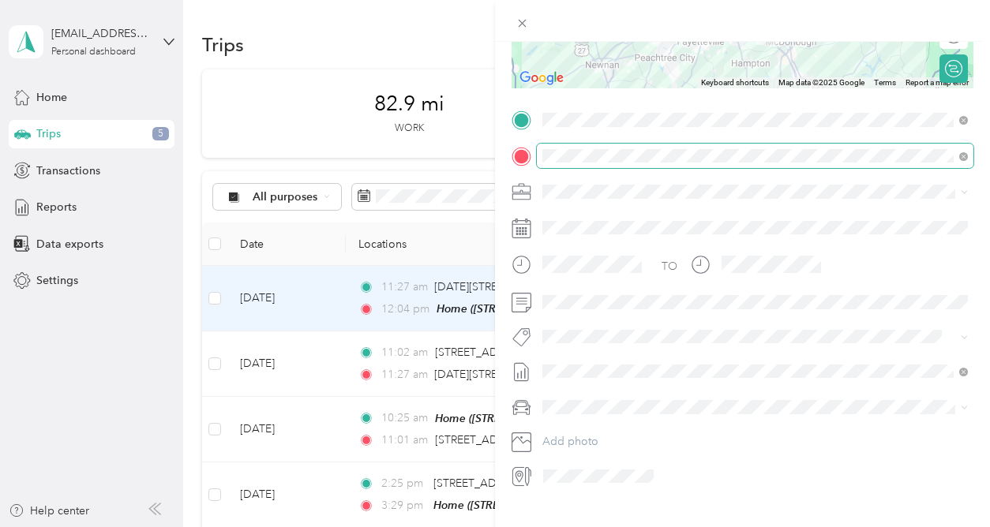
scroll to position [289, 0]
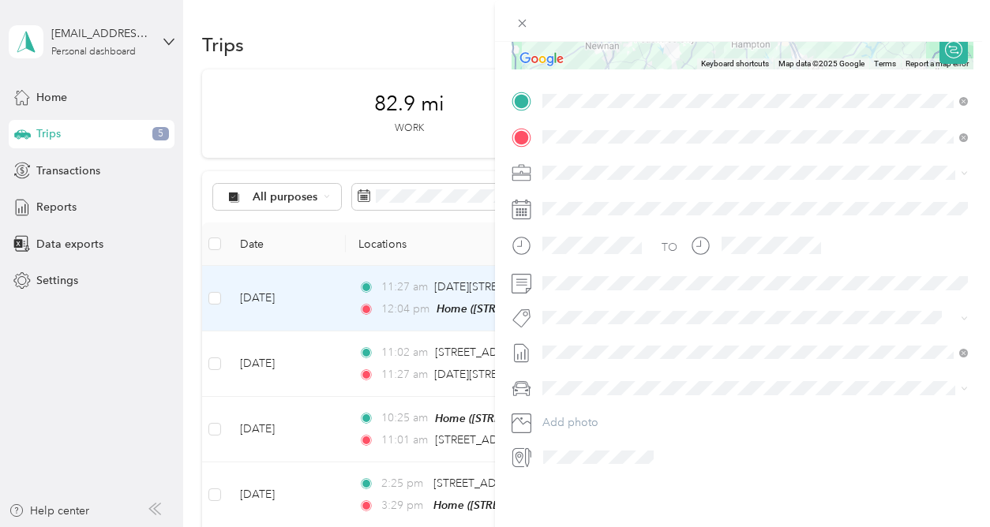
click at [639, 185] on ol "None [DATE] Draft NEW CASEV WORK 8/24 TO 8/31 Draft [DATE] Draft [DATE] Draft […" at bounding box center [755, 225] width 436 height 221
click at [621, 171] on li "NEW CASEV WORK 8/24 TO 8/31 Draft" at bounding box center [755, 179] width 436 height 25
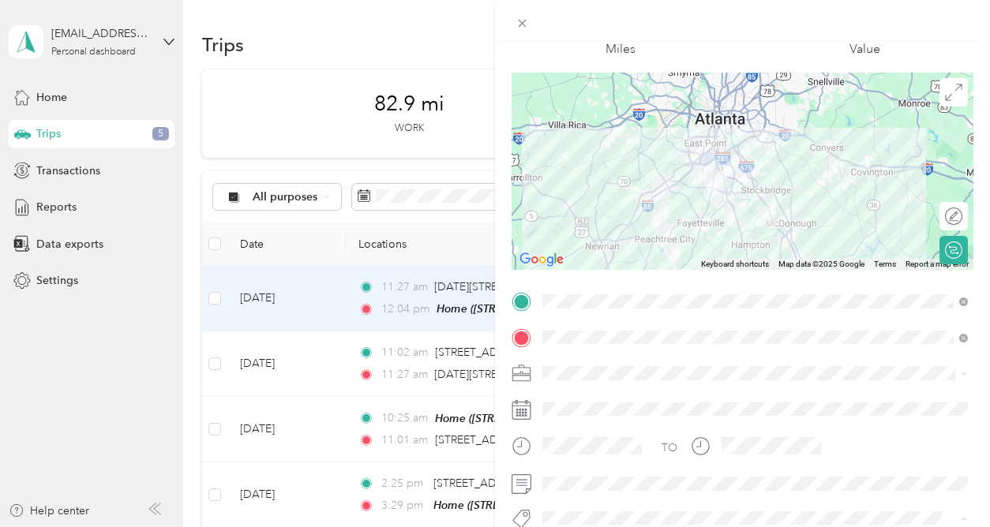
scroll to position [0, 0]
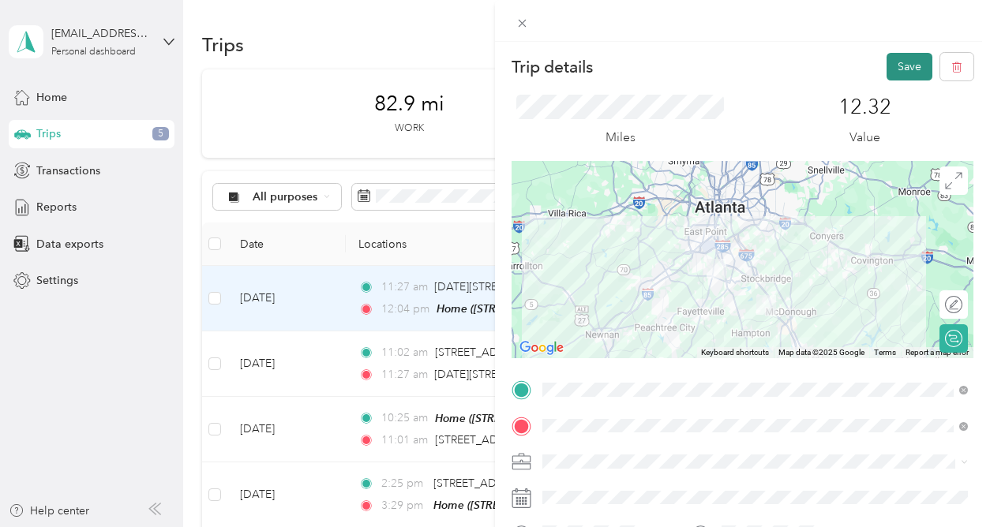
click at [908, 69] on button "Save" at bounding box center [909, 67] width 46 height 28
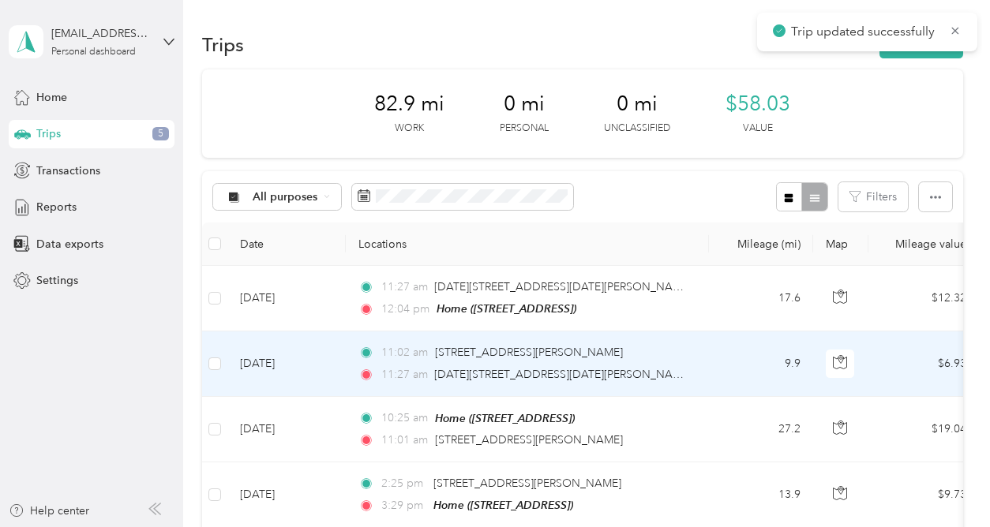
click at [700, 355] on td "11:02 am [STREET_ADDRESS][PERSON_NAME] 11:27 am [DATE]–[DATE][STREET_ADDRESS][P…" at bounding box center [527, 363] width 363 height 65
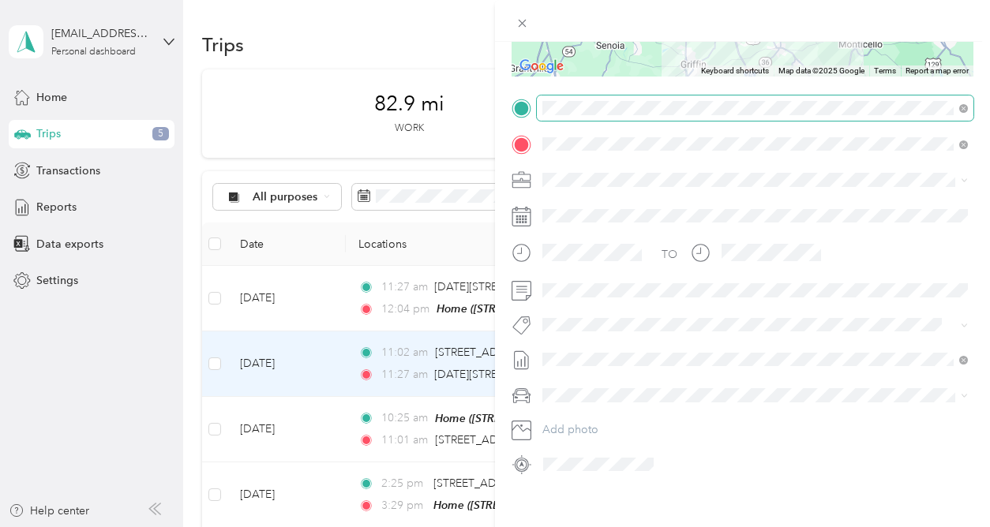
scroll to position [289, 0]
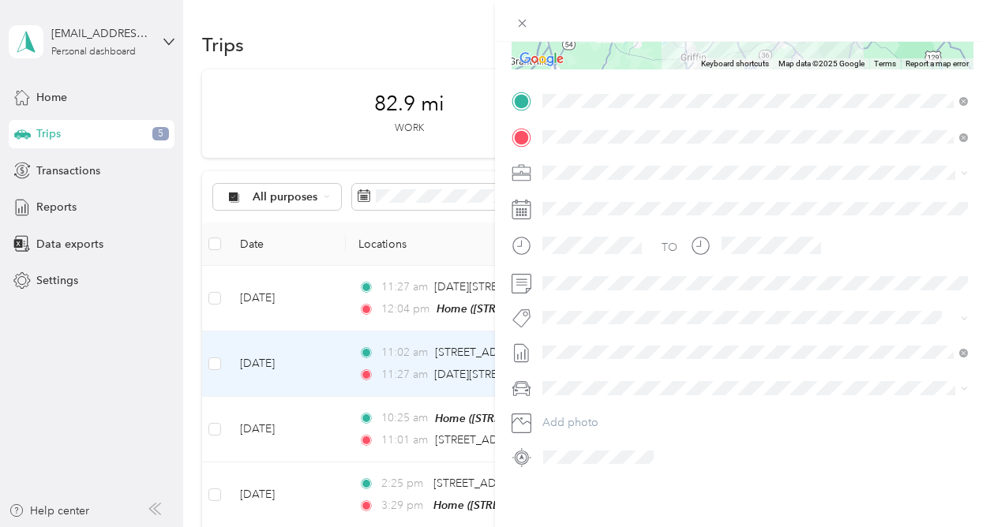
click at [620, 179] on span "NEW CASEV WORK 8/24 TO 8/31" at bounding box center [628, 171] width 173 height 17
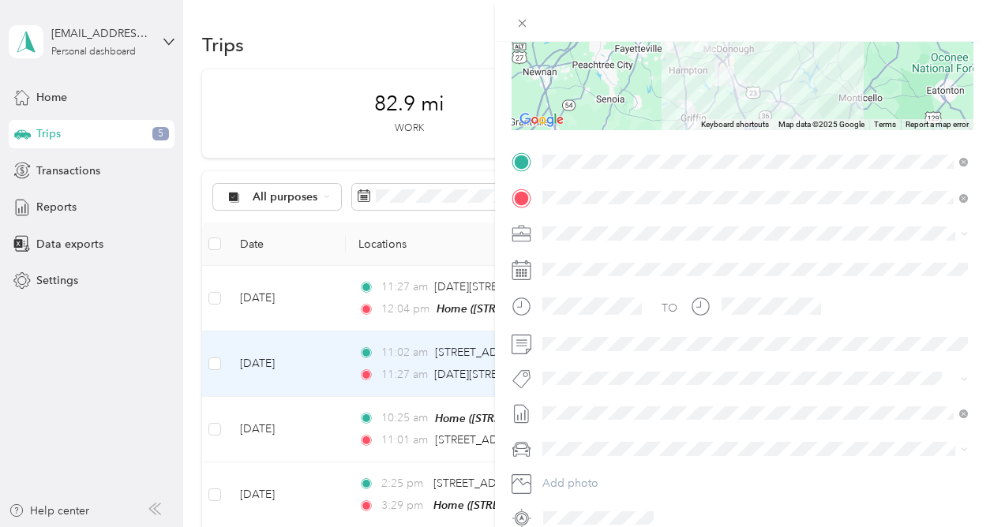
scroll to position [0, 0]
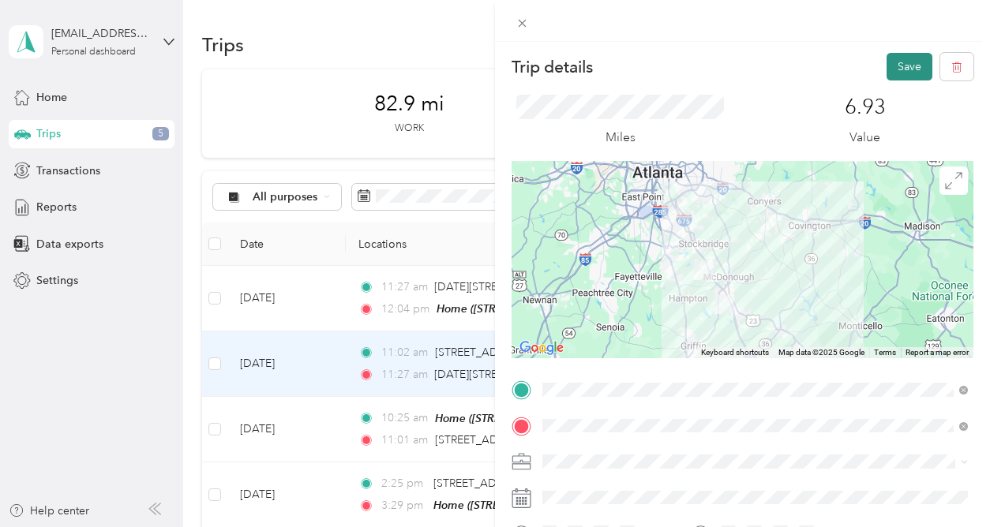
click at [904, 66] on button "Save" at bounding box center [909, 67] width 46 height 28
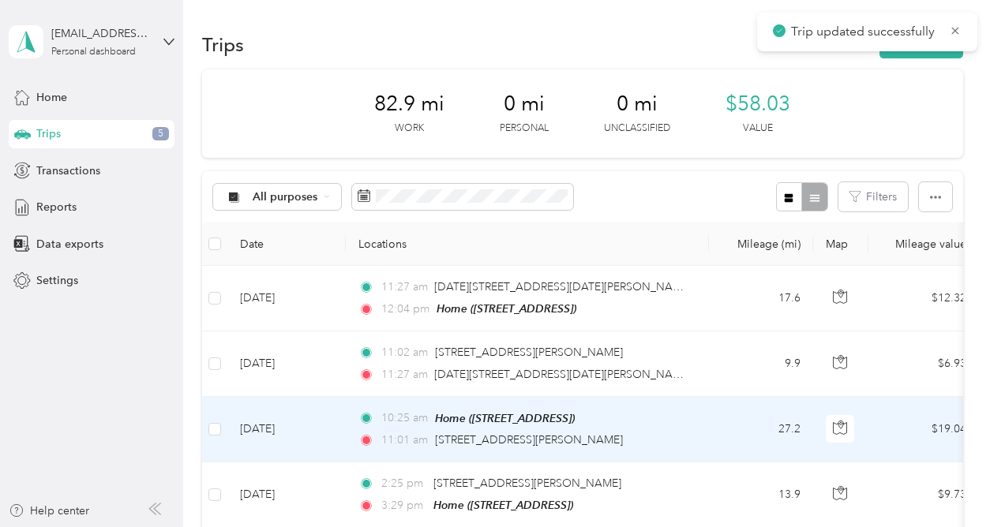
click at [664, 433] on div "11:01 am [STREET_ADDRESS][PERSON_NAME]" at bounding box center [523, 440] width 331 height 17
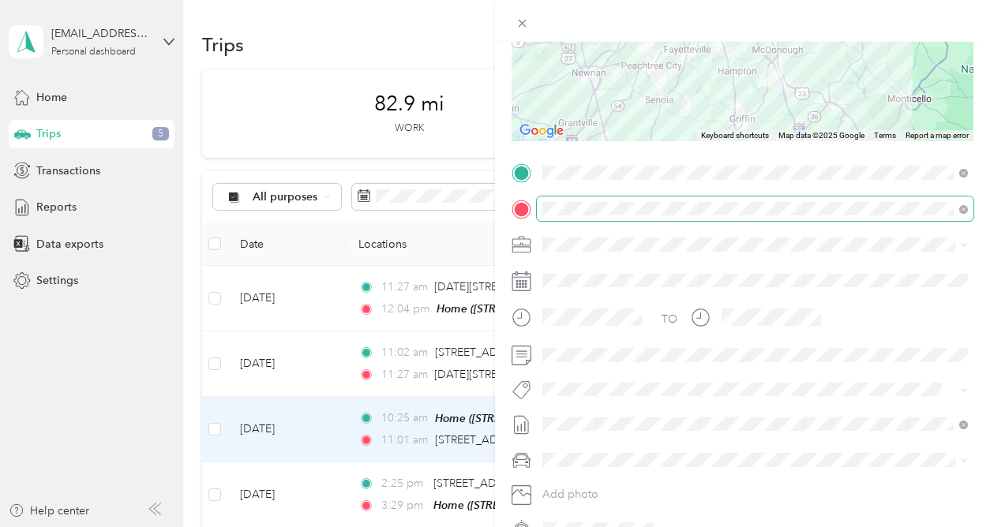
scroll to position [289, 0]
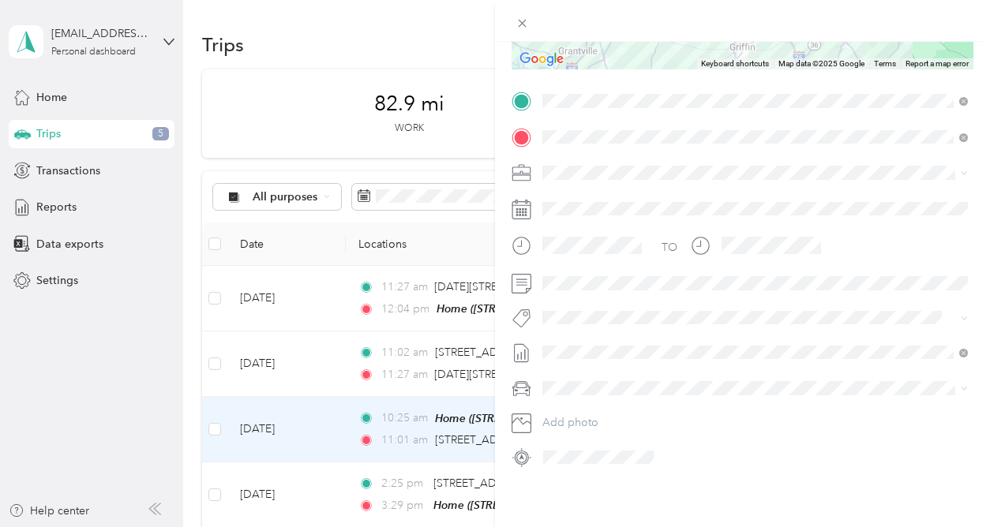
click at [634, 182] on li "NEW CASEV WORK 8/24 TO 8/31 Draft" at bounding box center [755, 171] width 436 height 25
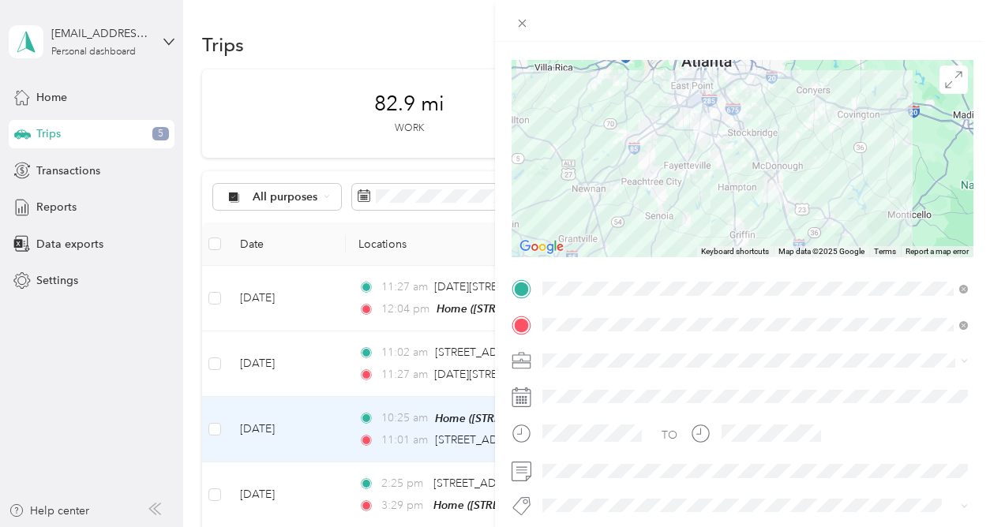
scroll to position [0, 0]
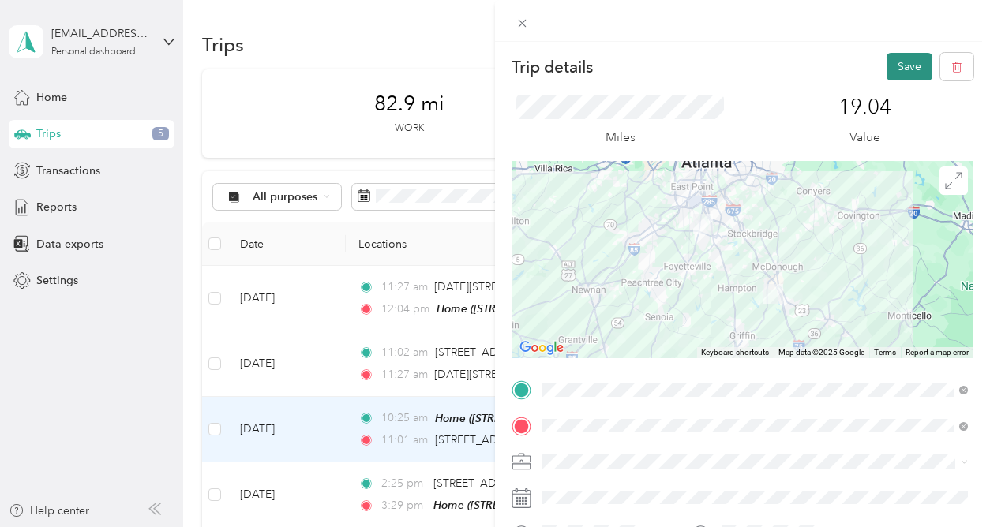
click at [908, 68] on button "Save" at bounding box center [909, 67] width 46 height 28
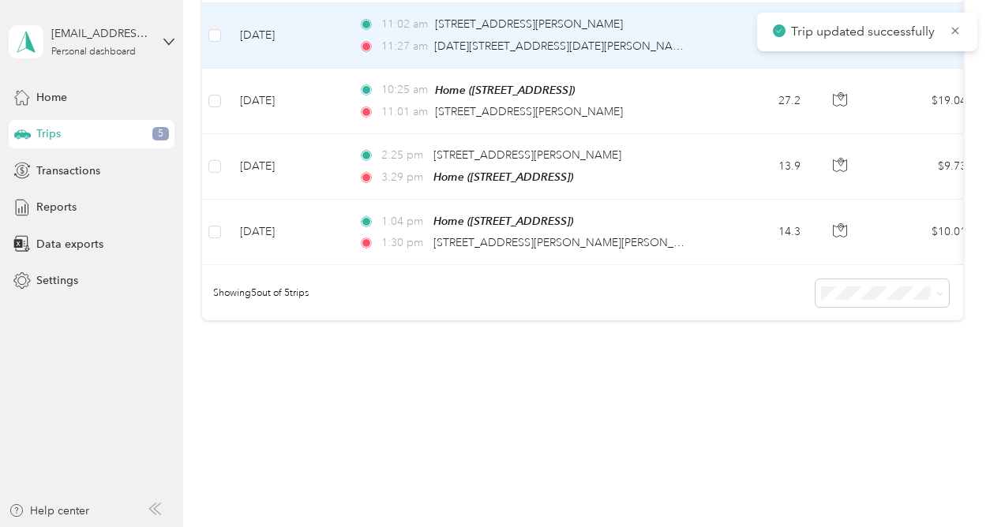
scroll to position [339, 0]
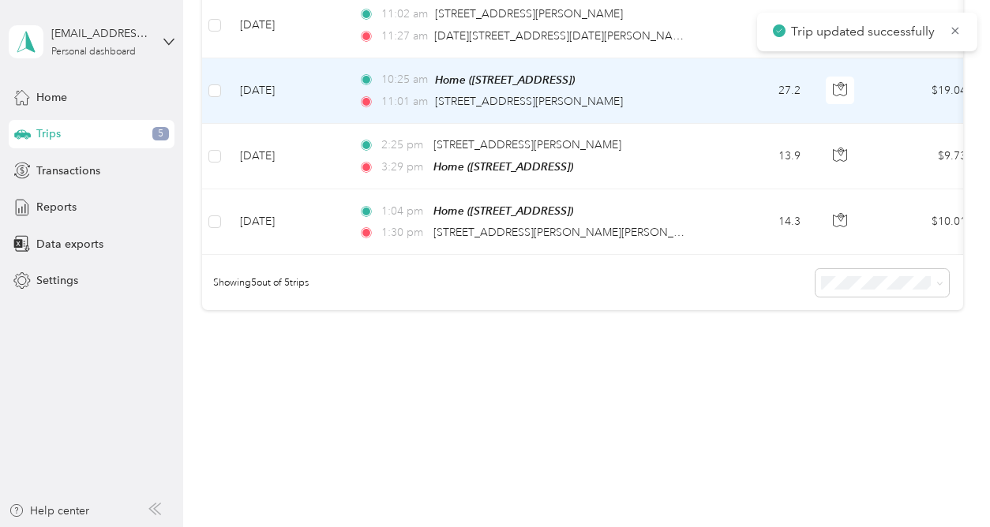
click at [688, 93] on div "11:01 am [STREET_ADDRESS][PERSON_NAME]" at bounding box center [523, 101] width 331 height 17
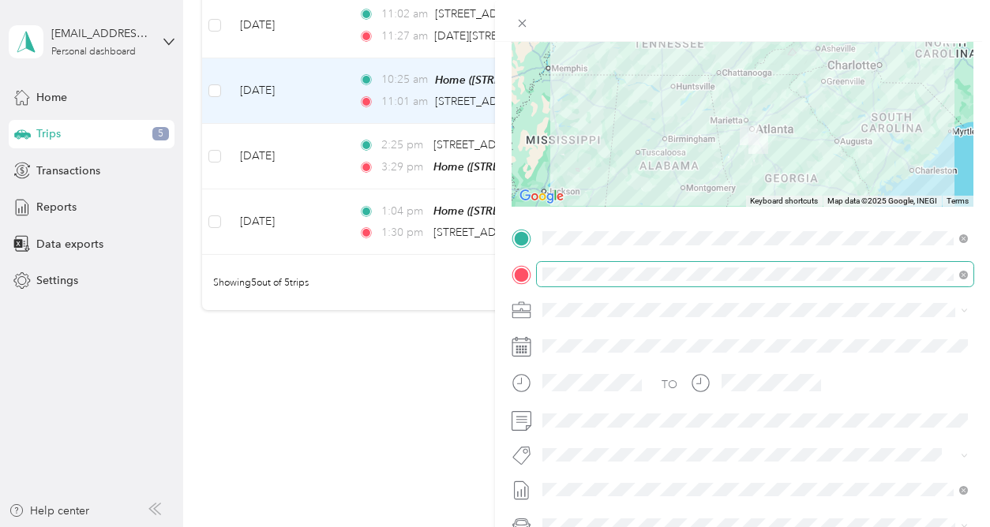
scroll to position [289, 0]
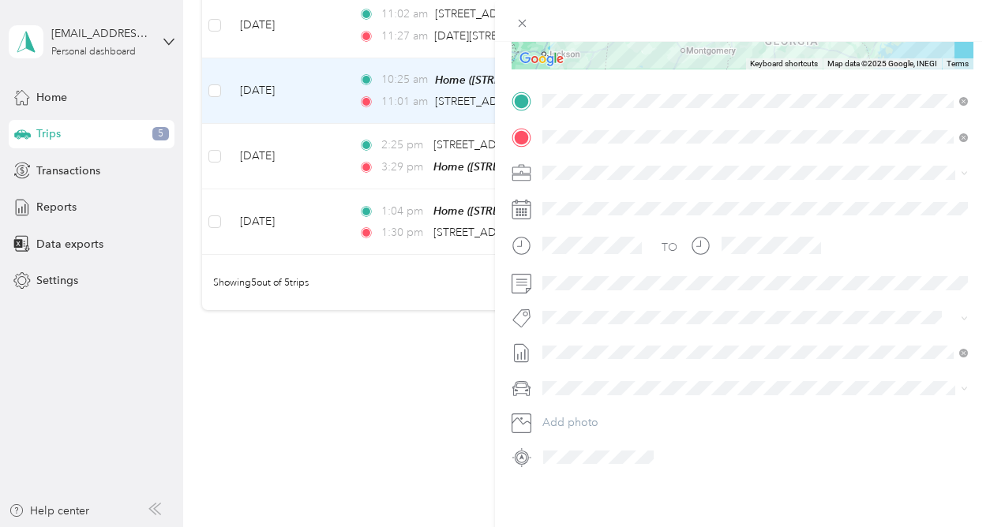
click at [421, 174] on div "Trip details Save This trip cannot be edited because it is either under review,…" at bounding box center [495, 263] width 990 height 527
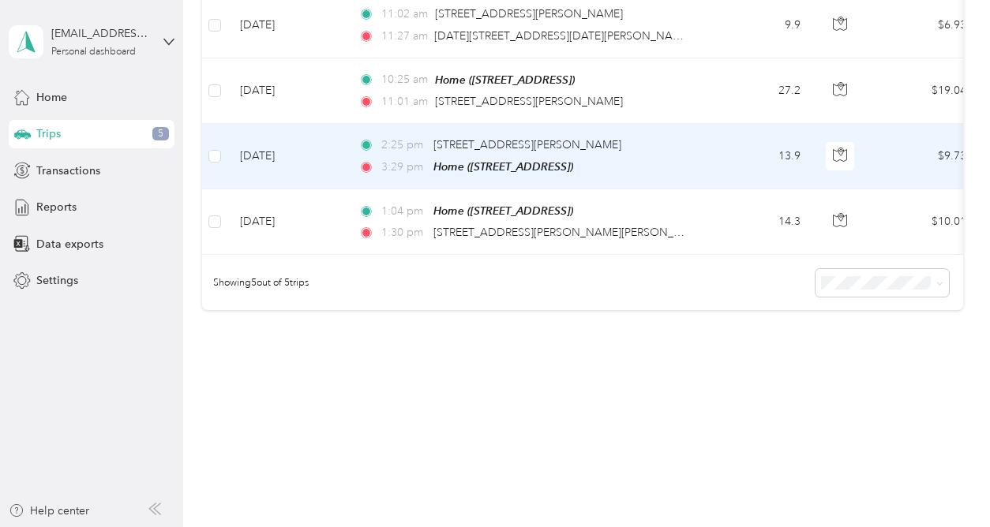
click at [420, 177] on td "2:25 pm [STREET_ADDRESS][PERSON_NAME] 3:29 pm Home ([STREET_ADDRESS])" at bounding box center [527, 157] width 363 height 66
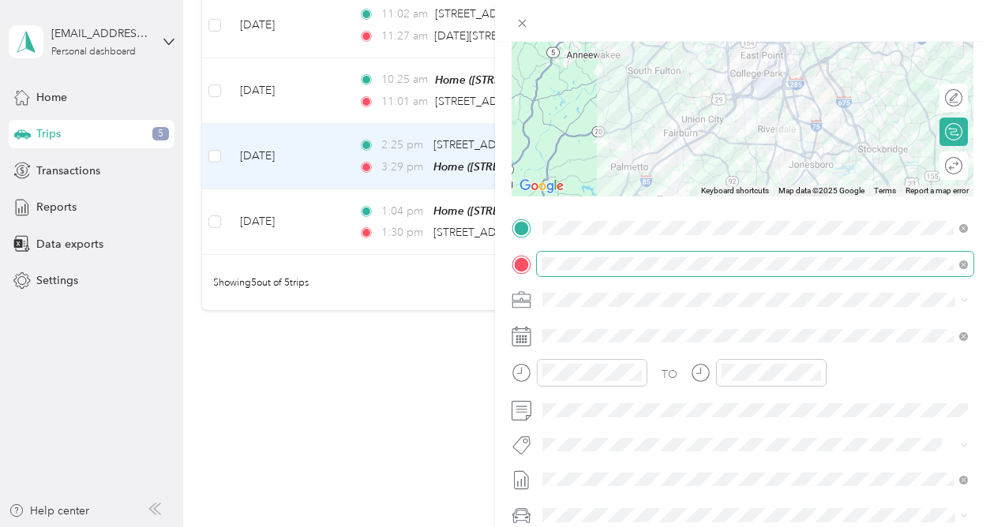
scroll to position [289, 0]
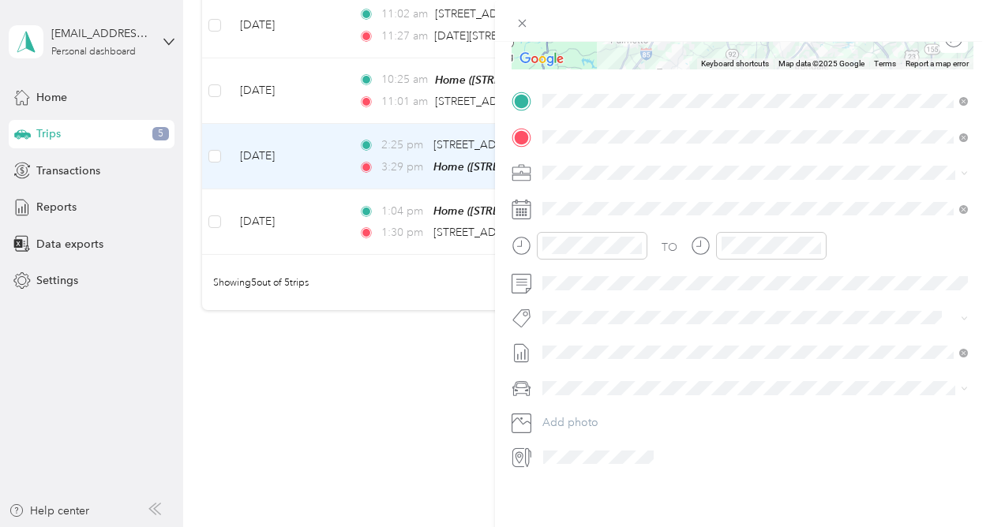
click at [344, 233] on div "Trip details Save This trip cannot be edited because it is either under review,…" at bounding box center [495, 263] width 990 height 527
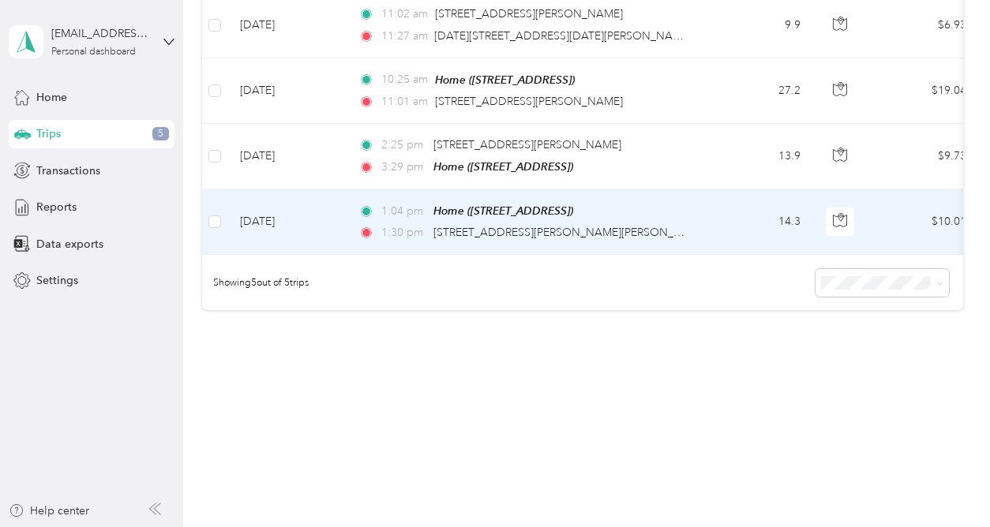
click at [344, 234] on td "[DATE]" at bounding box center [286, 222] width 118 height 66
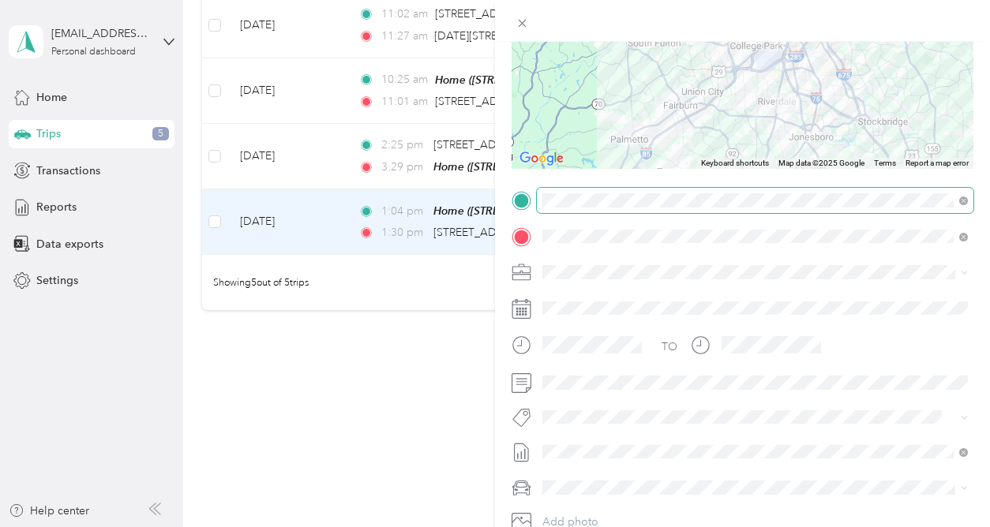
scroll to position [289, 0]
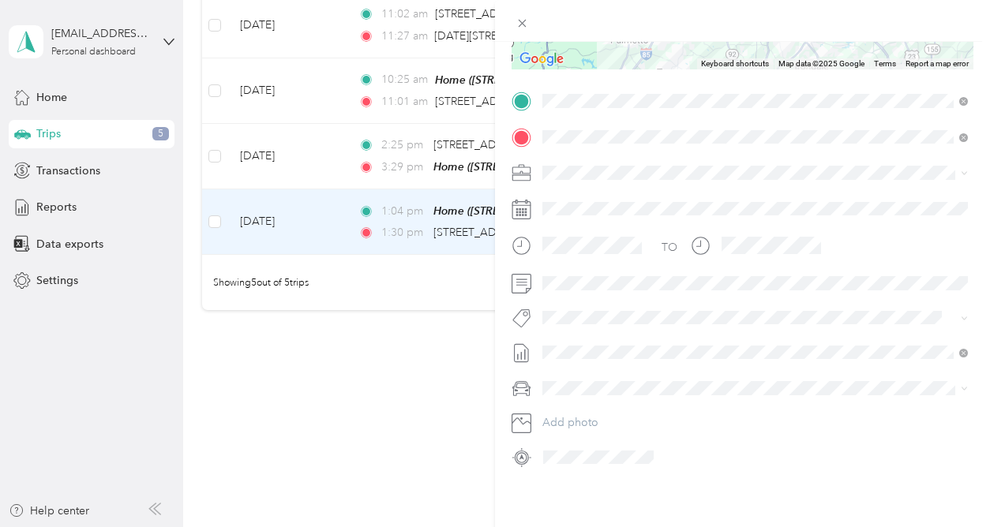
click at [458, 419] on div "Trip details Save This trip cannot be edited because it is either under review,…" at bounding box center [495, 263] width 990 height 527
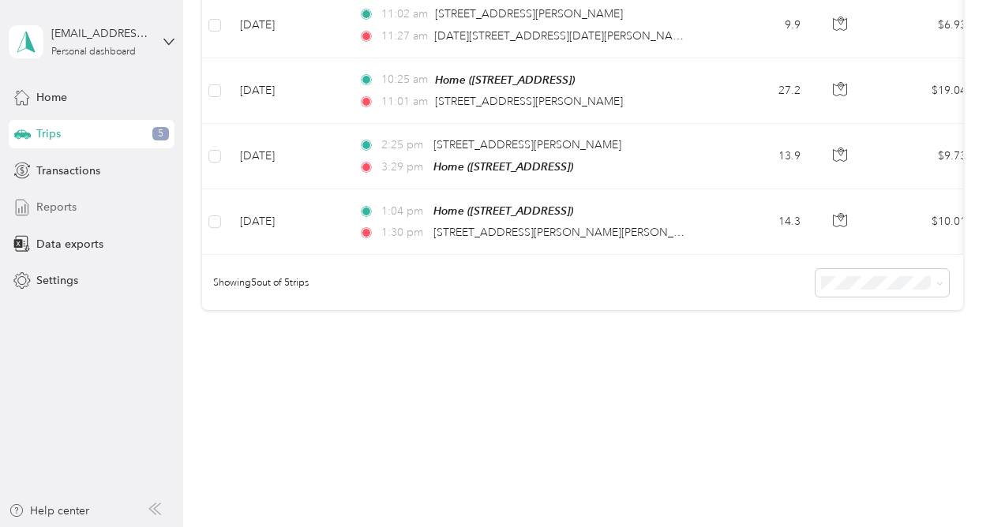
click at [58, 204] on span "Reports" at bounding box center [56, 207] width 40 height 17
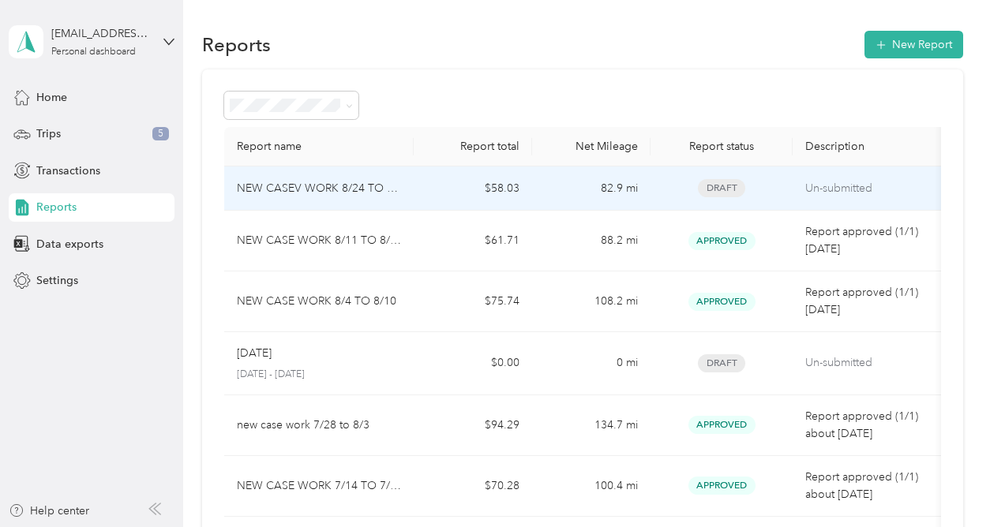
click at [338, 188] on p "NEW CASEV WORK 8/24 TO 8/31" at bounding box center [319, 188] width 164 height 17
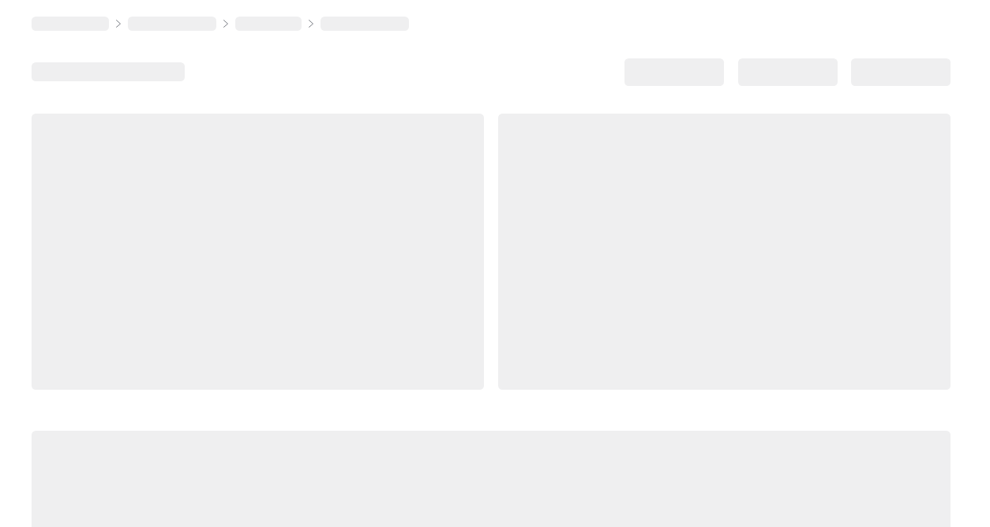
click at [338, 188] on div at bounding box center [258, 252] width 452 height 276
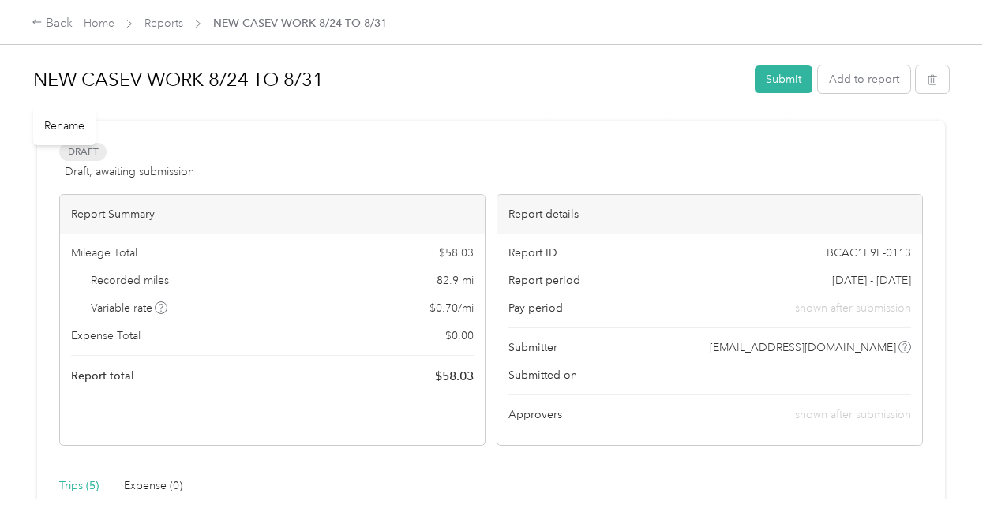
click at [248, 80] on h1 "NEW CASEV WORK 8/24 TO 8/31" at bounding box center [388, 80] width 710 height 38
click at [807, 79] on button "Submit" at bounding box center [784, 80] width 58 height 28
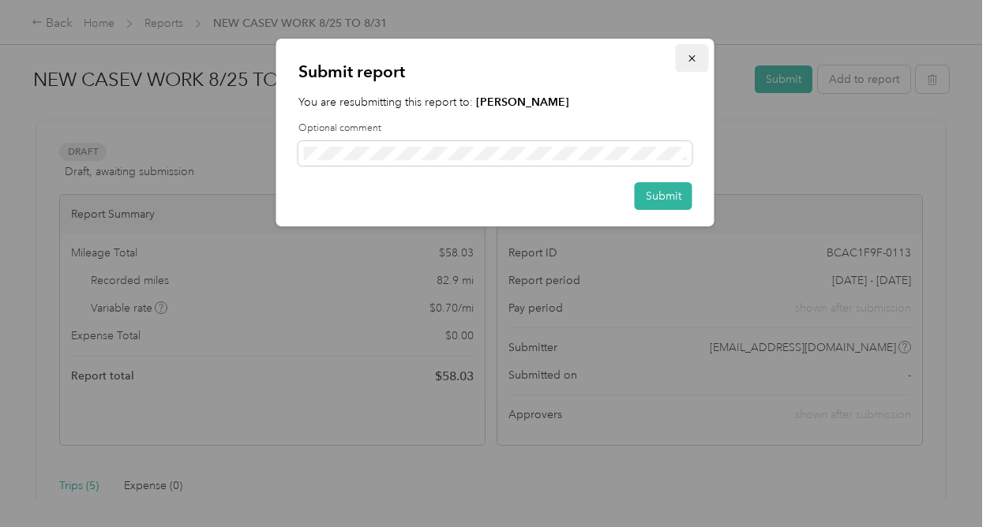
click at [695, 58] on icon "button" at bounding box center [692, 58] width 11 height 11
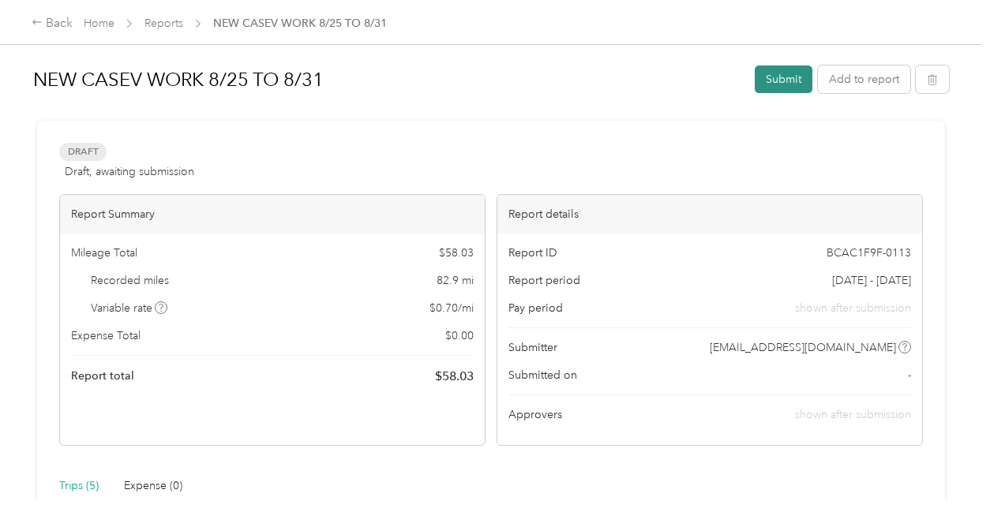
click at [782, 75] on button "Submit" at bounding box center [784, 80] width 58 height 28
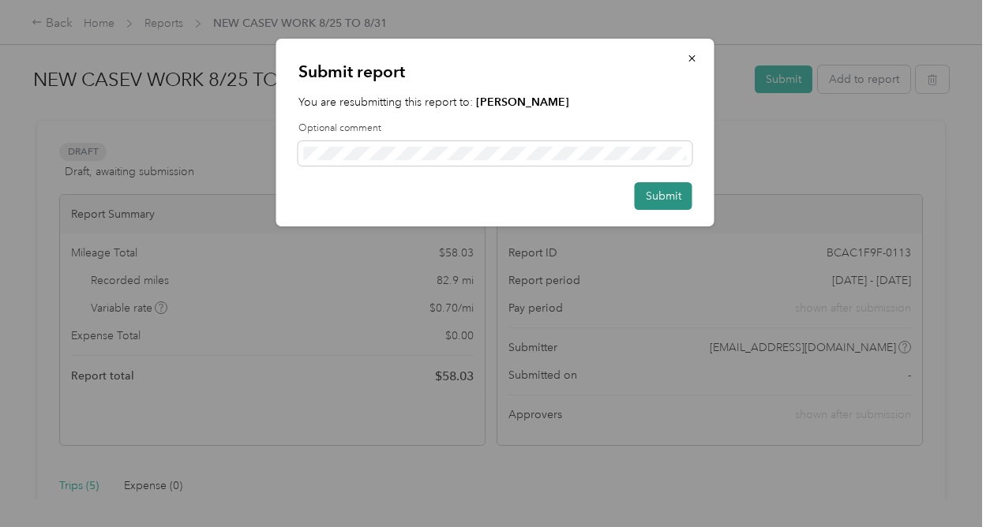
click at [680, 197] on button "Submit" at bounding box center [664, 196] width 58 height 28
